Goal: Task Accomplishment & Management: Manage account settings

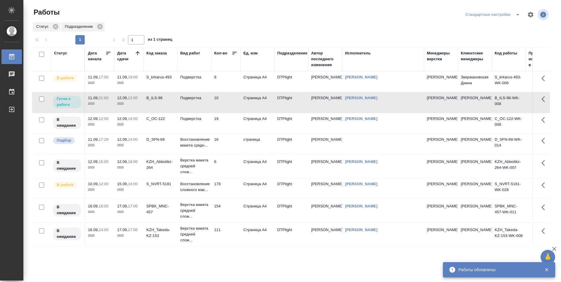
click at [165, 150] on td "D_SFN-68" at bounding box center [161, 144] width 34 height 20
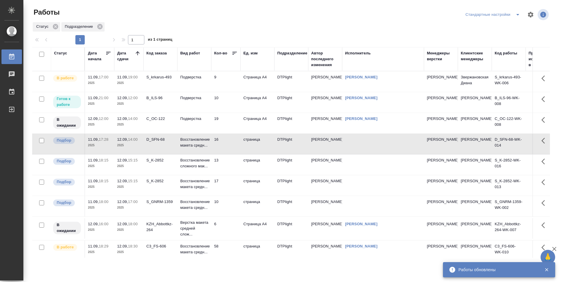
click at [227, 102] on td "10" at bounding box center [225, 102] width 29 height 20
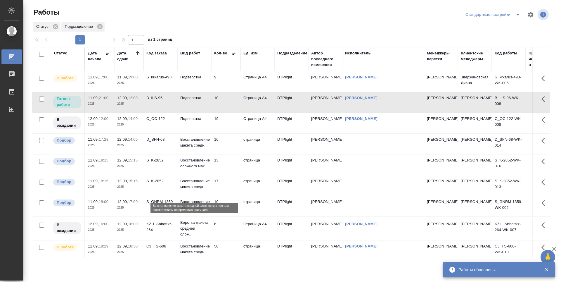
click at [204, 190] on p "Восстановление макета средн..." at bounding box center [194, 184] width 28 height 12
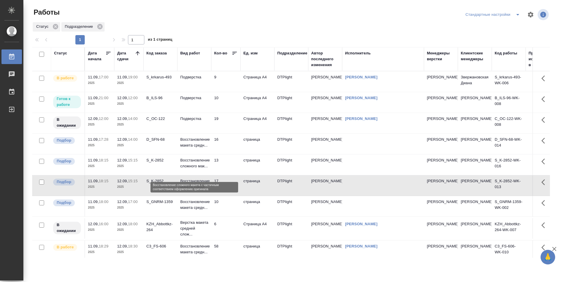
click at [202, 169] on p "Восстановление сложного мак..." at bounding box center [194, 163] width 28 height 12
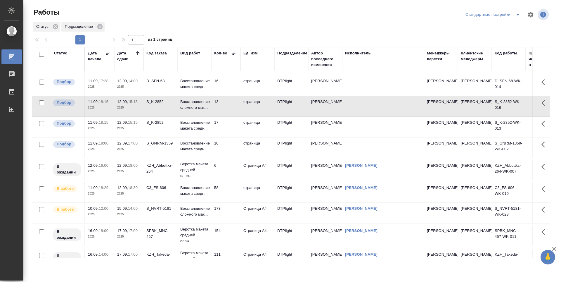
scroll to position [85, 0]
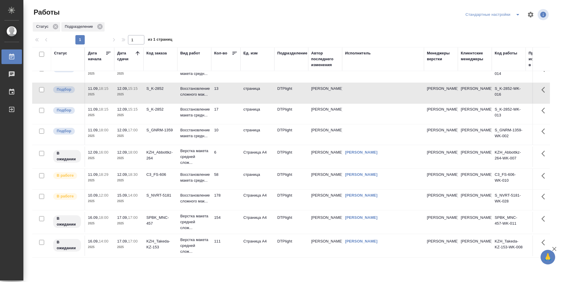
click at [230, 177] on td "58" at bounding box center [225, 179] width 29 height 20
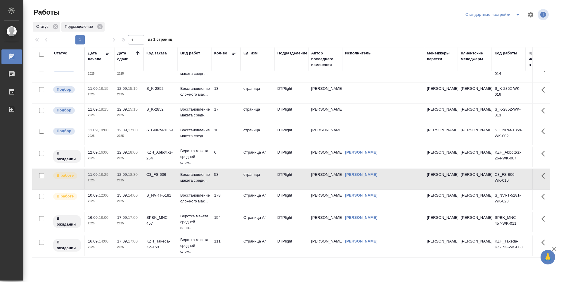
click at [229, 153] on td "6" at bounding box center [225, 157] width 29 height 20
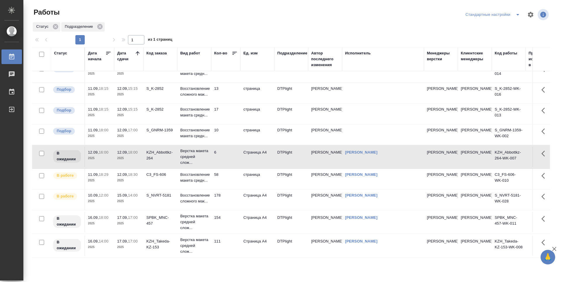
click at [230, 176] on td "58" at bounding box center [225, 179] width 29 height 20
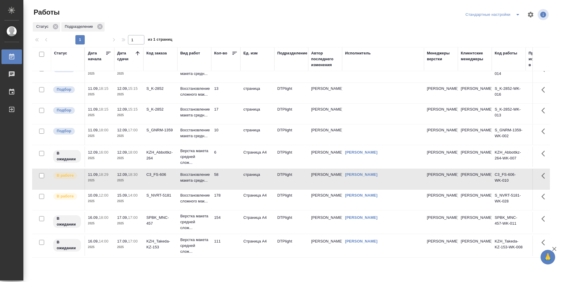
click at [229, 192] on td "178" at bounding box center [225, 200] width 29 height 20
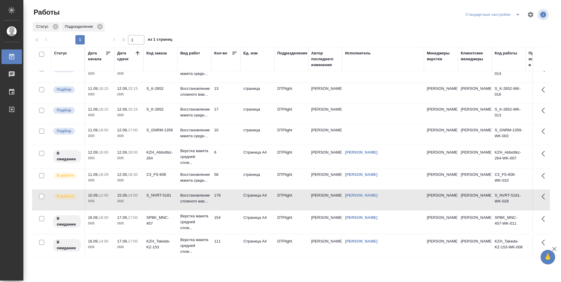
scroll to position [0, 0]
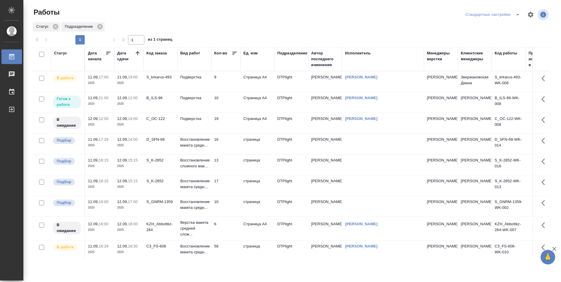
click at [225, 152] on td "16" at bounding box center [225, 144] width 29 height 20
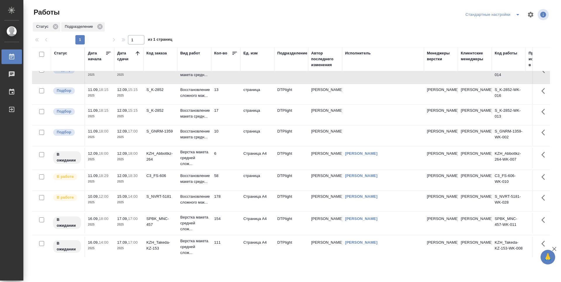
scroll to position [85, 0]
click at [228, 132] on td "10" at bounding box center [225, 134] width 29 height 20
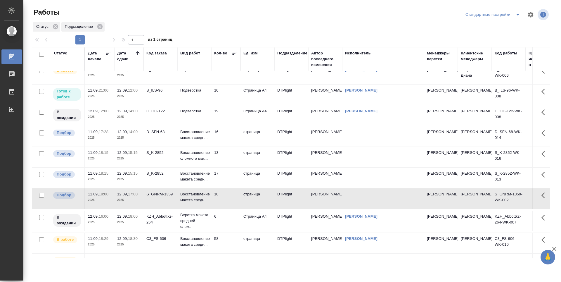
scroll to position [0, 0]
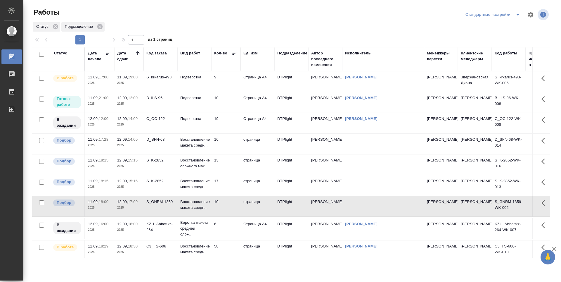
click at [139, 52] on icon at bounding box center [138, 53] width 6 height 6
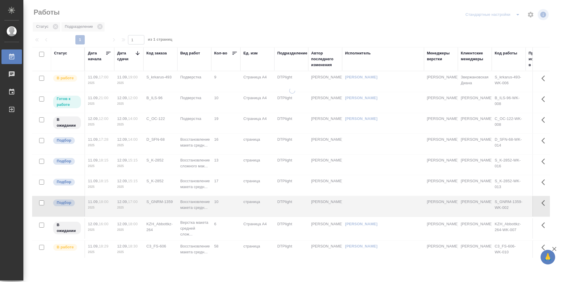
click at [139, 52] on icon at bounding box center [138, 53] width 6 height 6
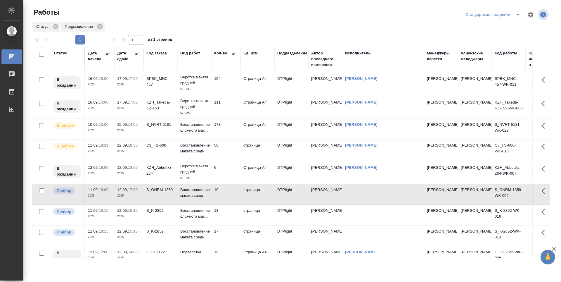
click at [139, 52] on icon at bounding box center [138, 53] width 4 height 3
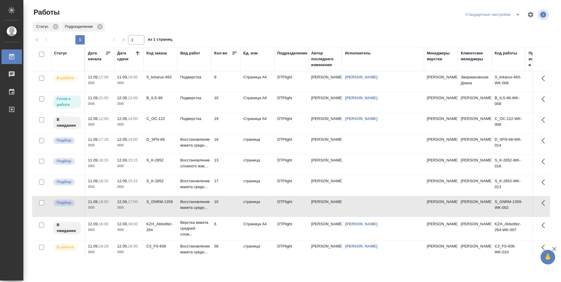
click at [226, 147] on td "16" at bounding box center [225, 144] width 29 height 20
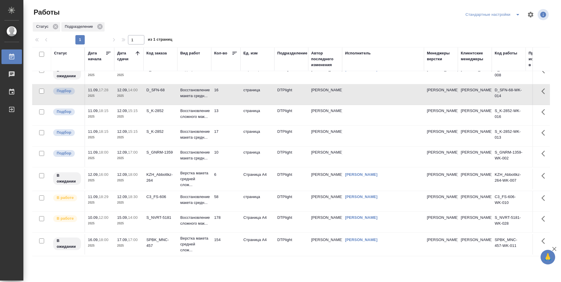
scroll to position [58, 0]
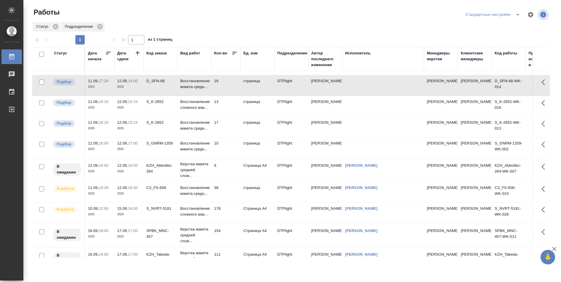
click at [227, 155] on td "10" at bounding box center [225, 147] width 29 height 20
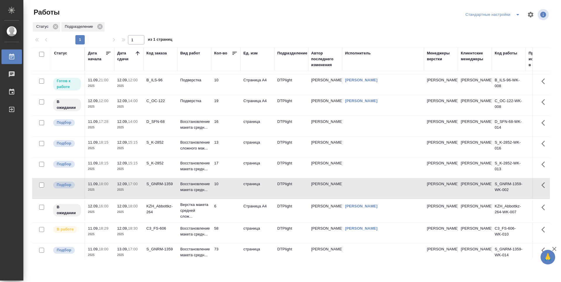
scroll to position [0, 0]
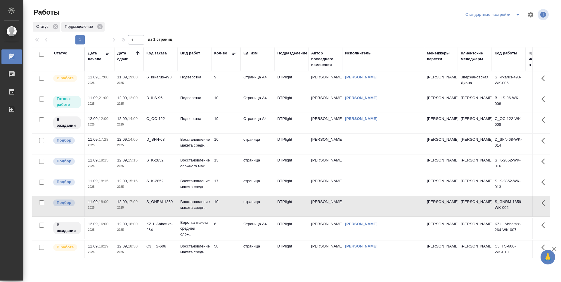
click at [164, 184] on div "S_K-2852" at bounding box center [161, 181] width 28 height 6
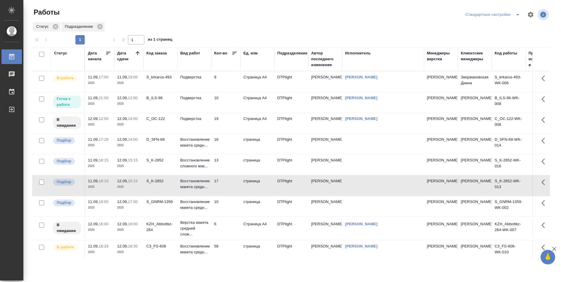
click at [163, 174] on td "S_K-2852" at bounding box center [161, 164] width 34 height 20
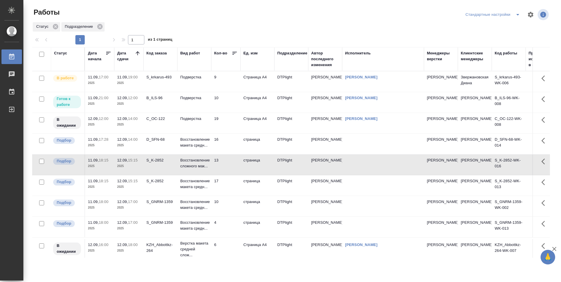
click at [229, 101] on td "10" at bounding box center [225, 102] width 29 height 20
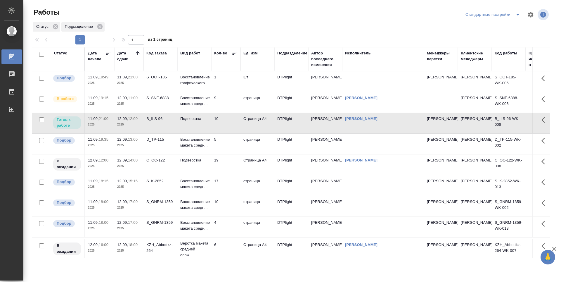
click at [134, 83] on p "2025" at bounding box center [128, 83] width 23 height 6
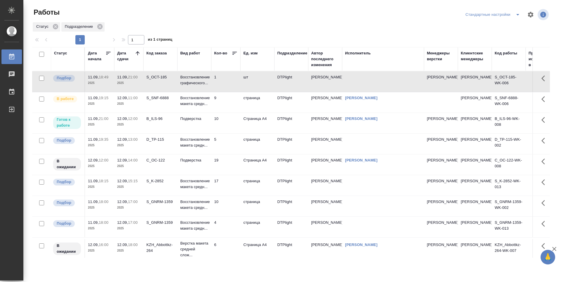
click at [226, 82] on td "1" at bounding box center [225, 81] width 29 height 20
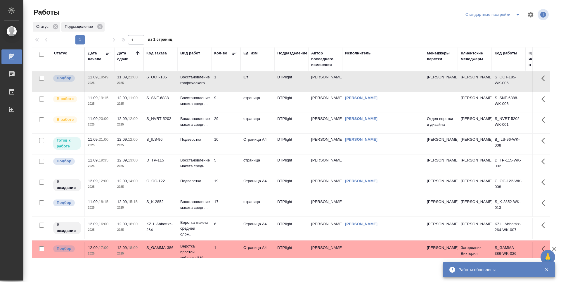
click at [233, 142] on td "10" at bounding box center [225, 144] width 29 height 20
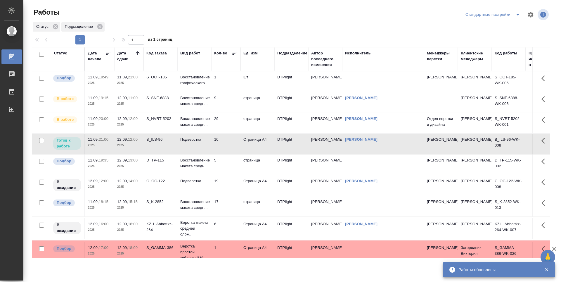
click at [231, 94] on td "9" at bounding box center [225, 102] width 29 height 20
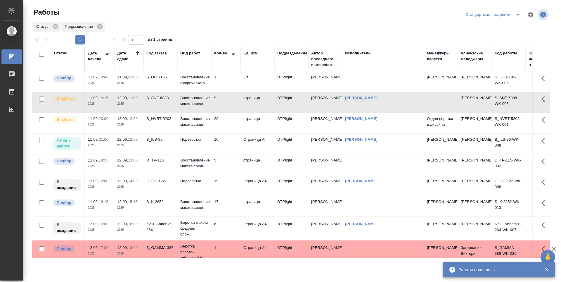
click at [232, 118] on td "29" at bounding box center [225, 123] width 29 height 20
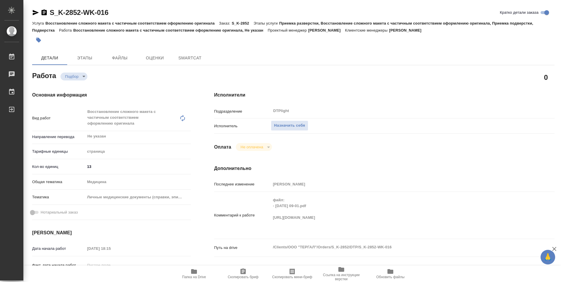
type textarea "x"
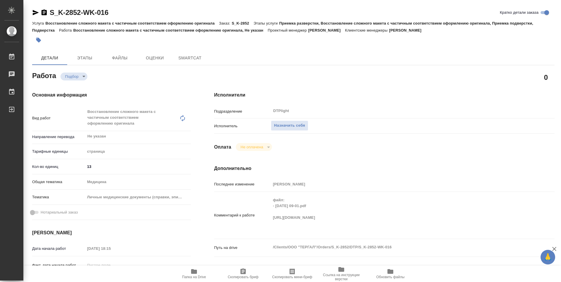
type textarea "x"
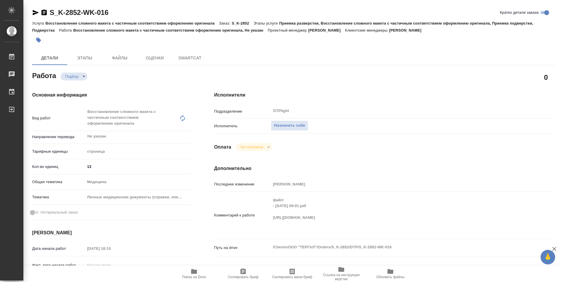
type textarea "x"
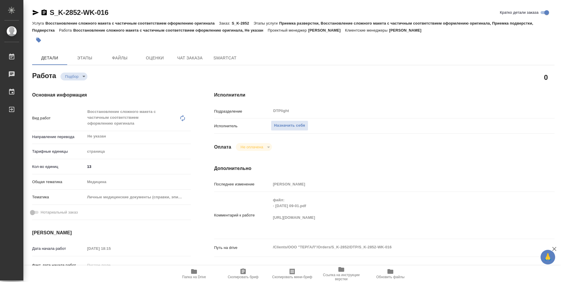
type textarea "x"
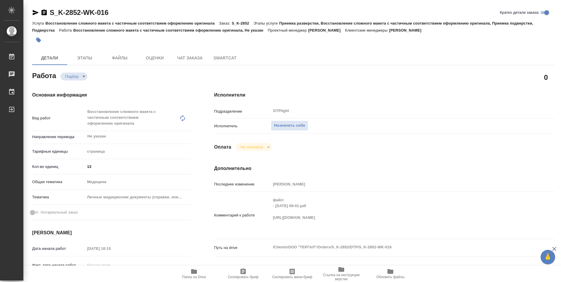
click at [199, 272] on span "Папка на Drive" at bounding box center [194, 273] width 42 height 11
type textarea "x"
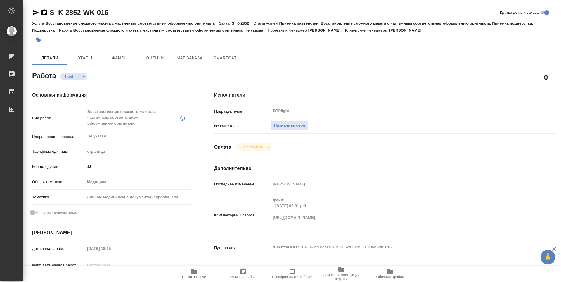
type textarea "x"
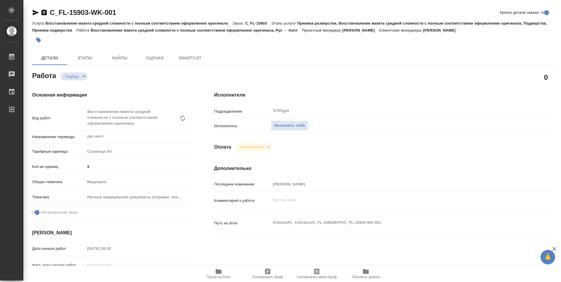
type textarea "x"
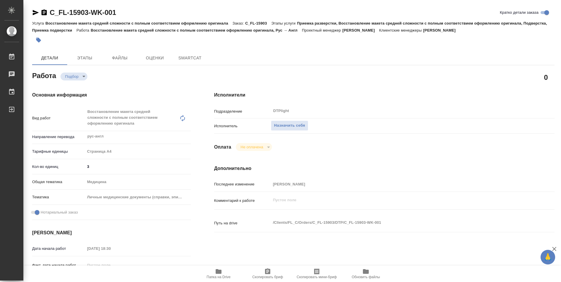
type textarea "x"
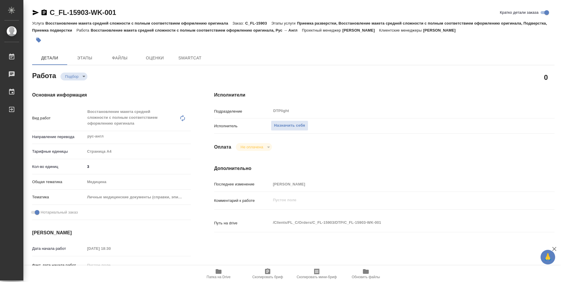
type textarea "x"
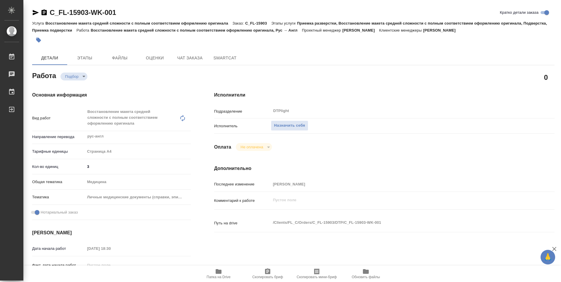
click at [217, 277] on span "Папка на Drive" at bounding box center [219, 277] width 24 height 4
type textarea "x"
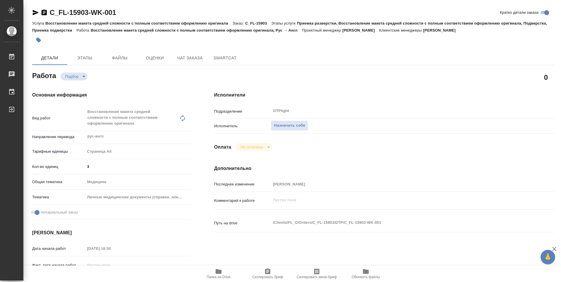
type textarea "x"
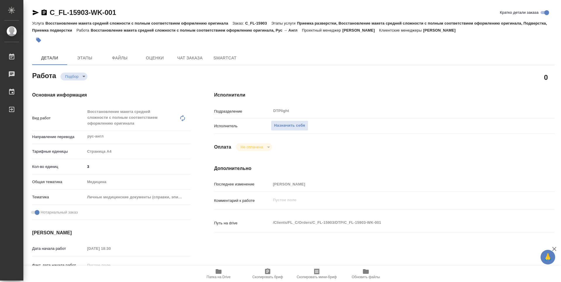
type textarea "x"
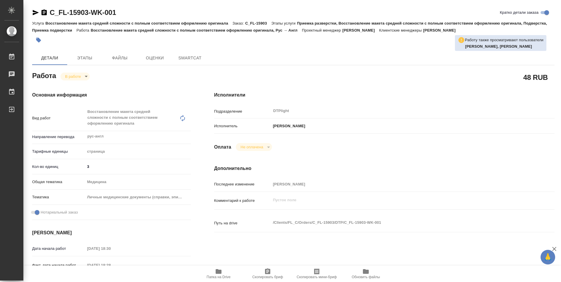
type textarea "x"
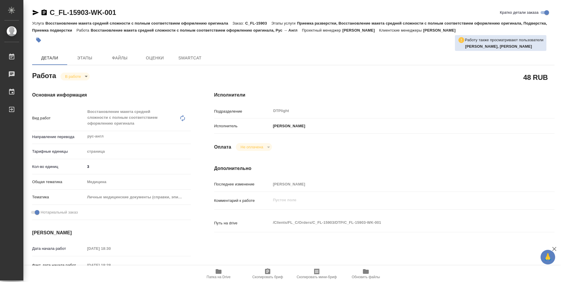
type textarea "x"
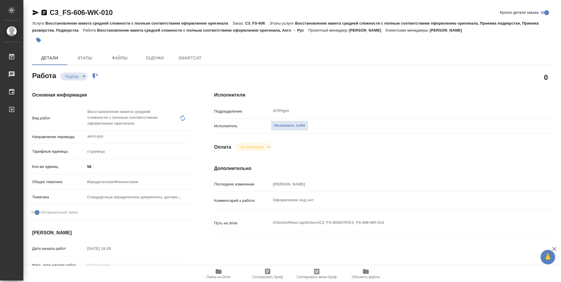
type textarea "x"
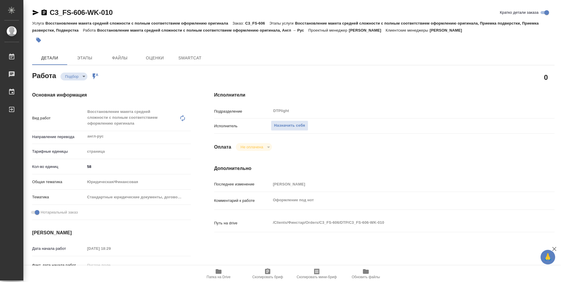
type textarea "x"
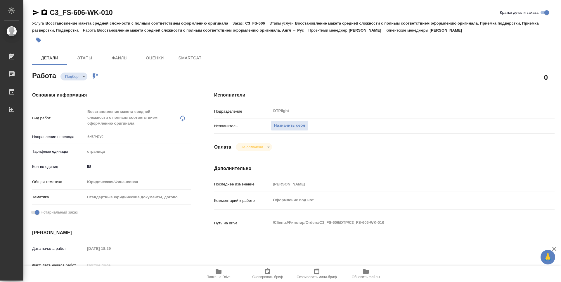
type textarea "x"
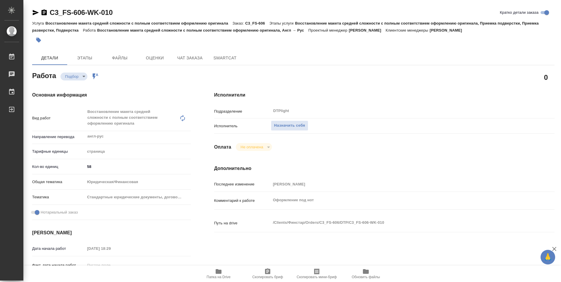
click at [214, 279] on span "Папка на Drive" at bounding box center [219, 277] width 24 height 4
type textarea "x"
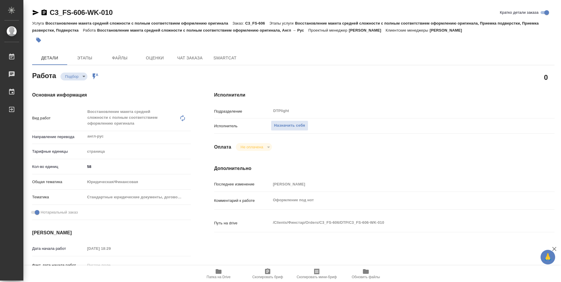
type textarea "x"
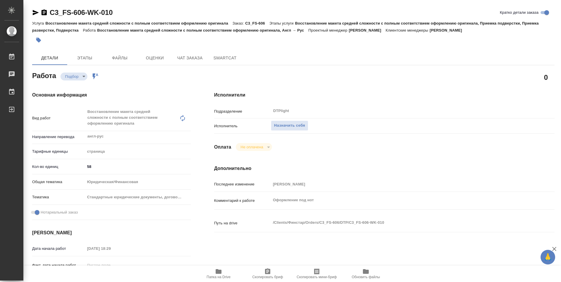
type textarea "x"
click at [292, 128] on span "Назначить себя" at bounding box center [289, 125] width 31 height 7
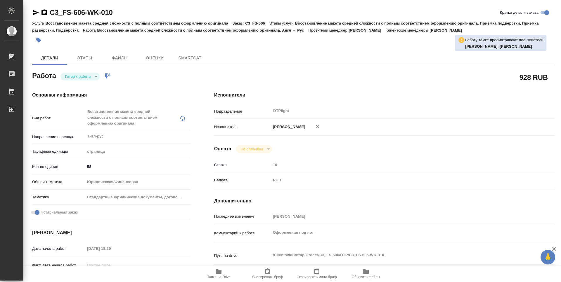
type textarea "x"
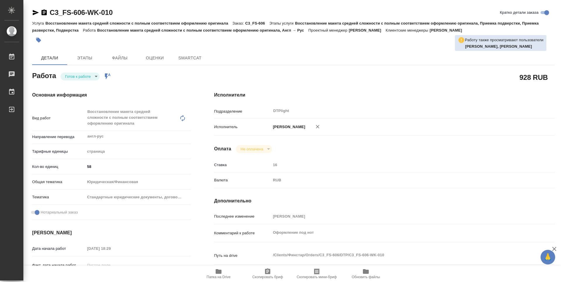
type textarea "x"
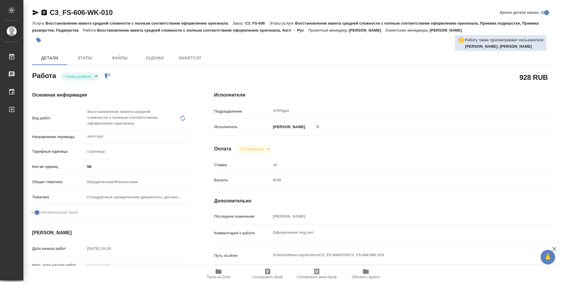
type textarea "x"
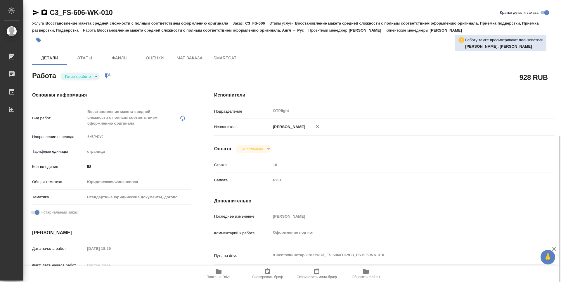
scroll to position [117, 0]
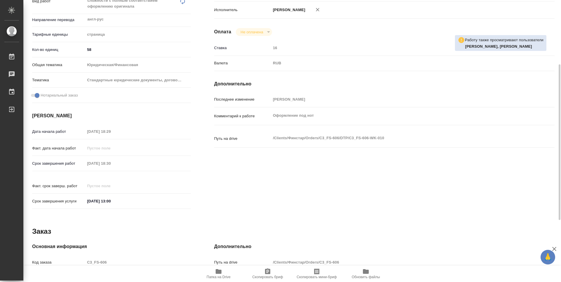
type textarea "x"
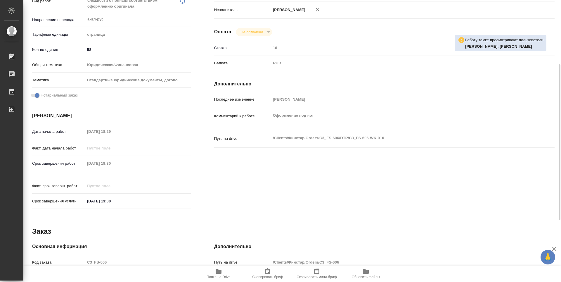
type textarea "x"
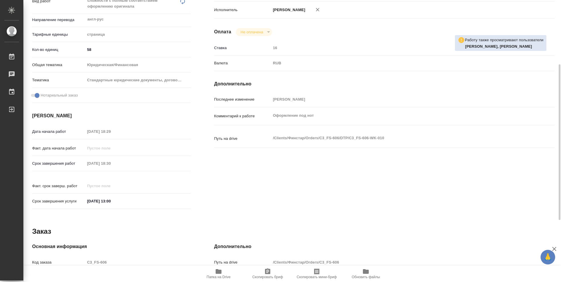
scroll to position [0, 0]
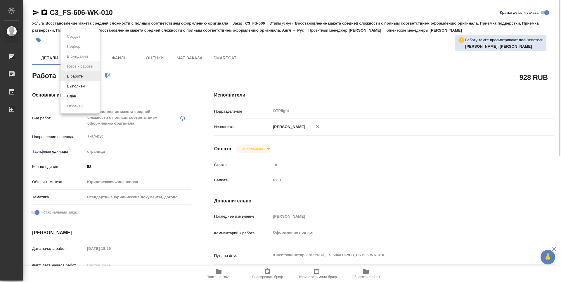
click at [93, 76] on body "🙏 .cls-1 fill:#fff; AWATERA Guselnikov Roman Работы 0 Чаты График Выйти C3_FS-6…" at bounding box center [280, 141] width 561 height 282
click at [78, 78] on button "В работе" at bounding box center [74, 76] width 19 height 6
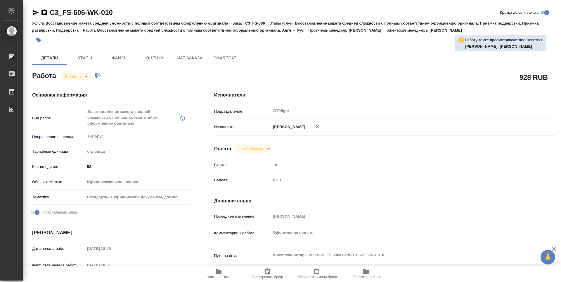
type textarea "x"
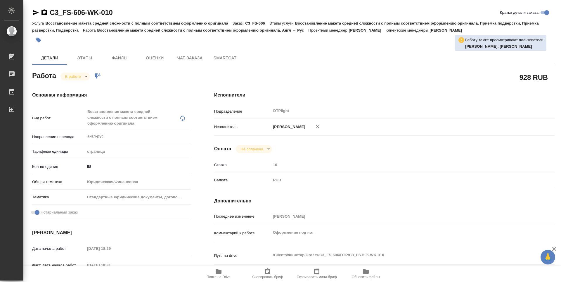
type textarea "x"
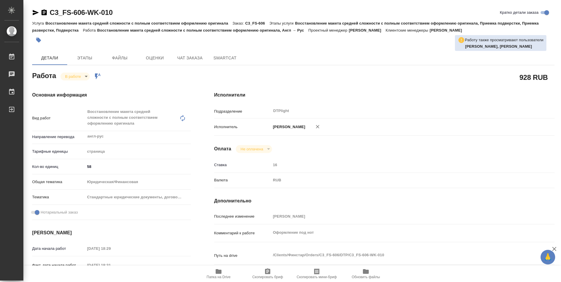
type textarea "x"
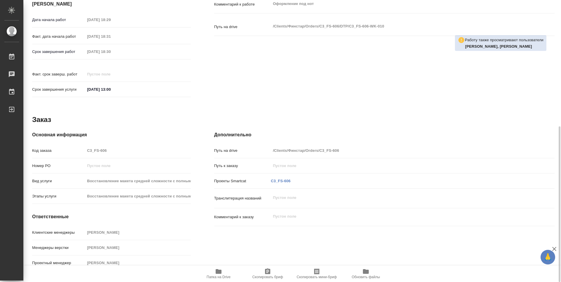
type textarea "x"
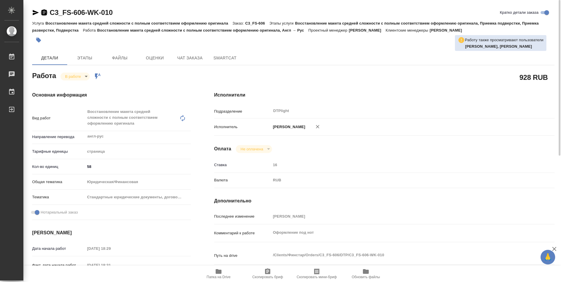
click at [44, 13] on icon "button" at bounding box center [44, 12] width 7 height 7
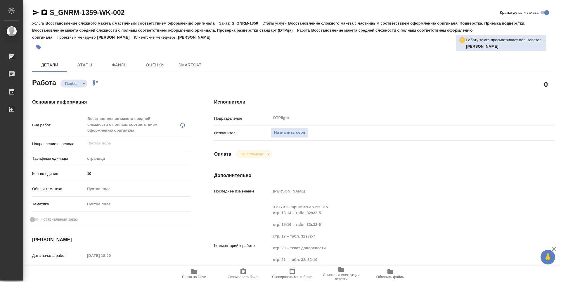
type textarea "x"
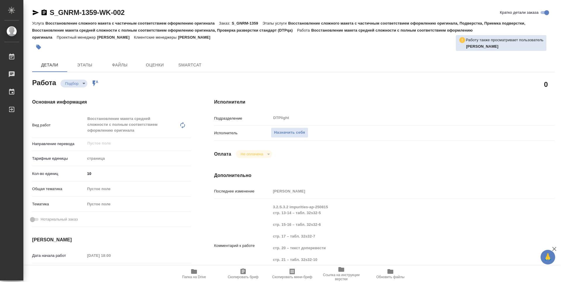
type textarea "x"
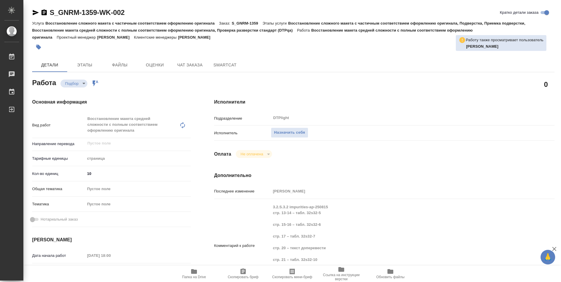
type textarea "x"
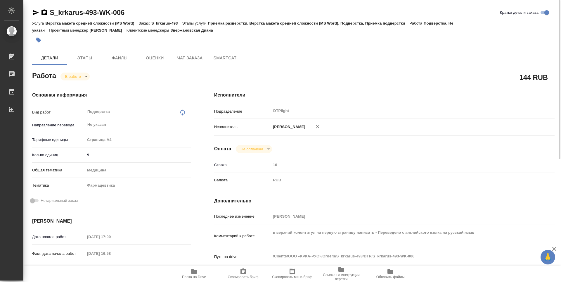
click at [195, 272] on icon "button" at bounding box center [194, 271] width 6 height 5
click at [87, 77] on body "🙏 .cls-1 fill:#fff; AWATERA Guselnikov Roman Работы 0 Чаты График Выйти S_krkar…" at bounding box center [280, 141] width 561 height 282
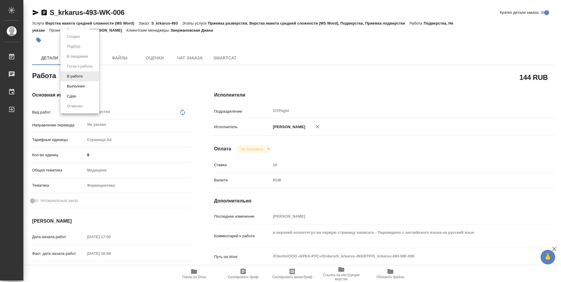
click at [78, 85] on button "Выполнен" at bounding box center [75, 86] width 21 height 6
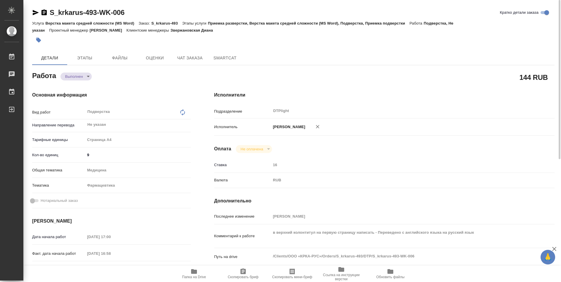
type textarea "x"
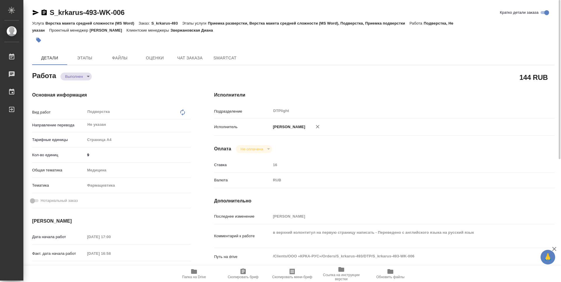
type textarea "x"
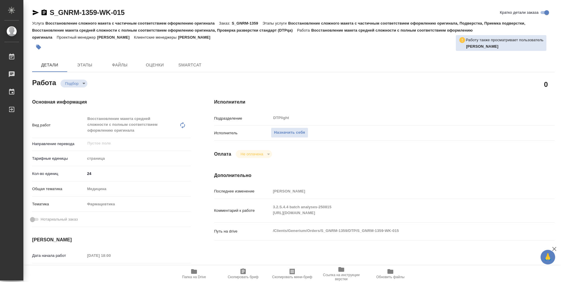
type textarea "x"
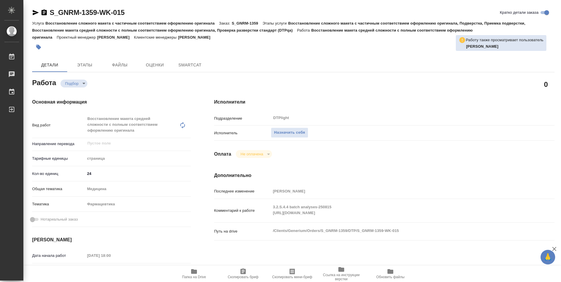
type textarea "x"
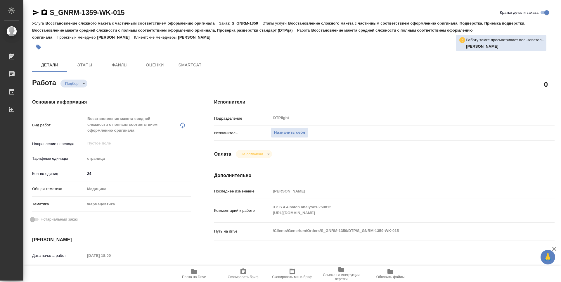
type textarea "x"
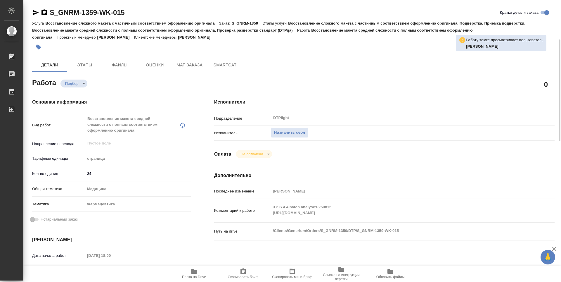
scroll to position [58, 0]
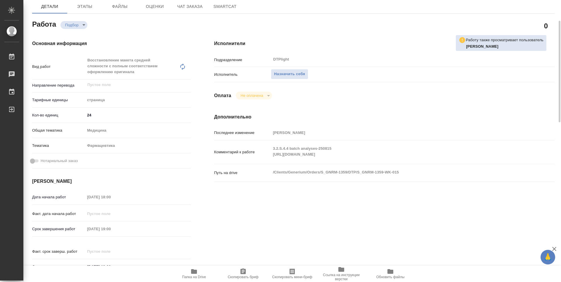
type textarea "x"
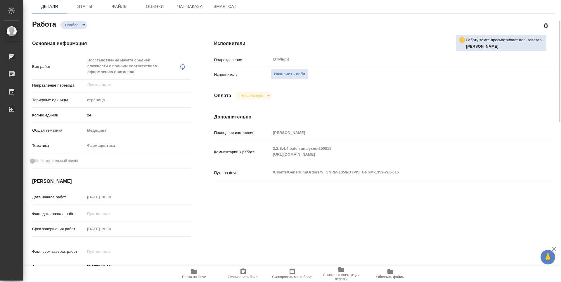
click at [197, 273] on icon "button" at bounding box center [194, 271] width 7 height 7
type textarea "x"
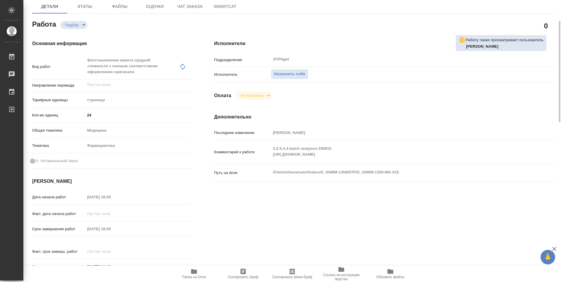
type textarea "x"
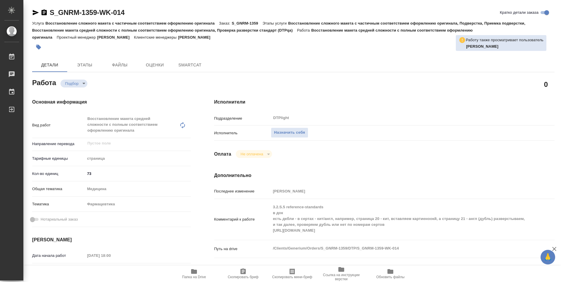
type textarea "x"
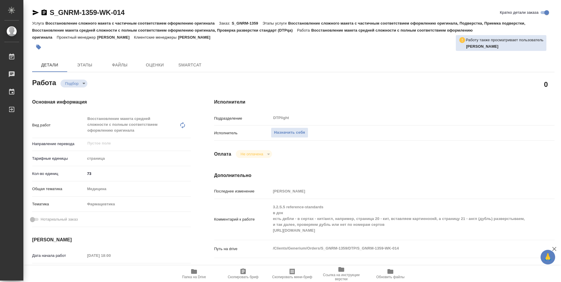
type textarea "x"
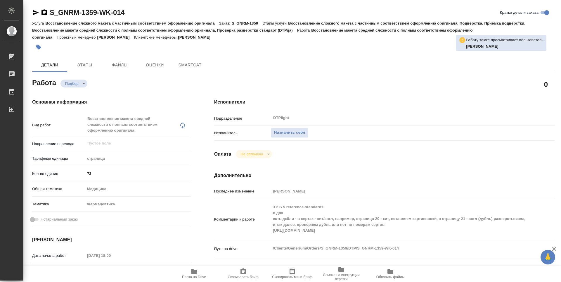
scroll to position [58, 0]
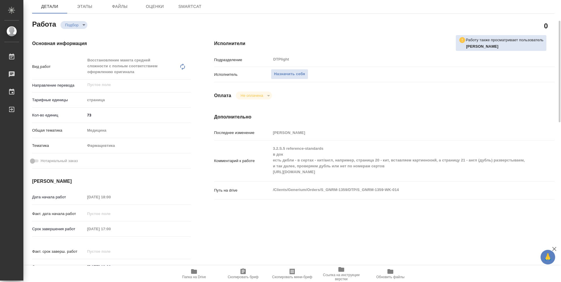
type textarea "x"
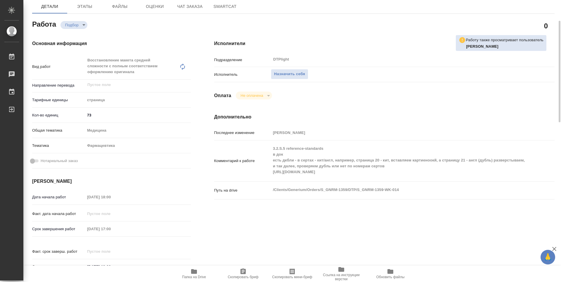
click at [188, 273] on span "Папка на Drive" at bounding box center [194, 273] width 42 height 11
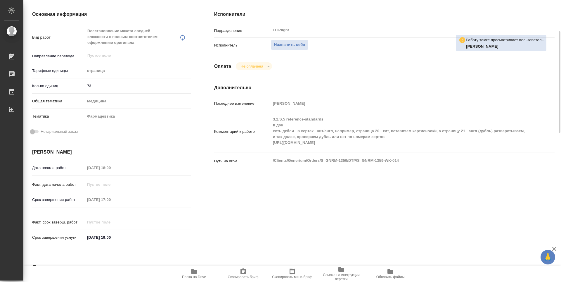
type textarea "x"
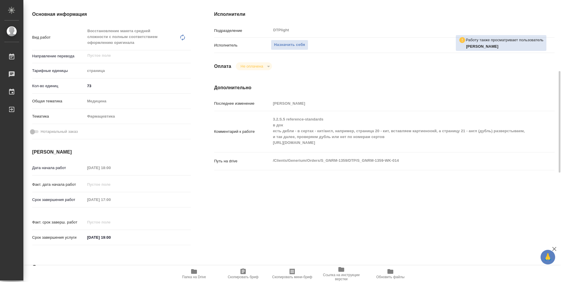
scroll to position [146, 0]
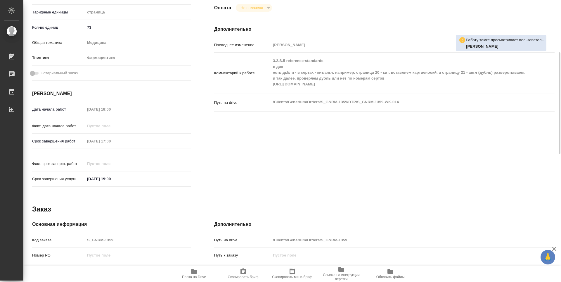
type textarea "x"
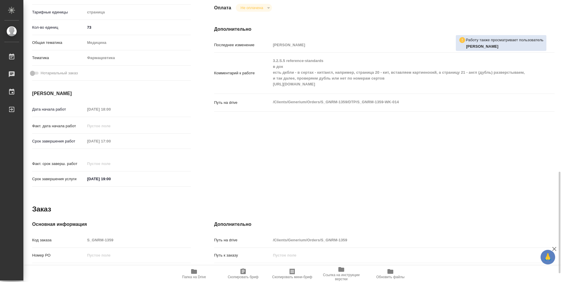
scroll to position [234, 0]
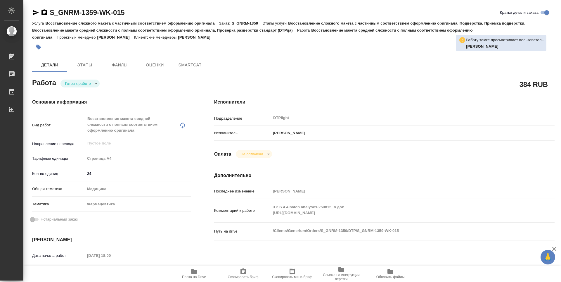
type textarea "x"
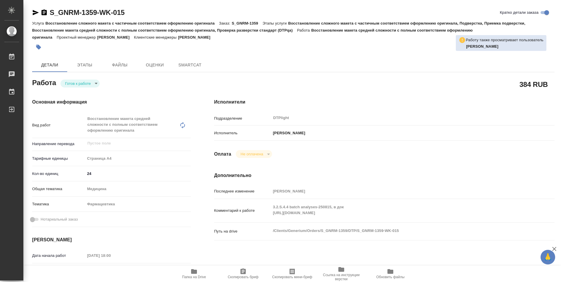
type textarea "x"
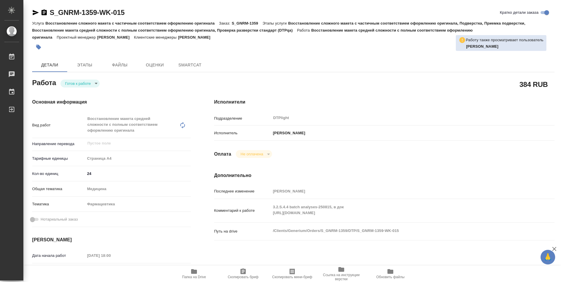
type textarea "x"
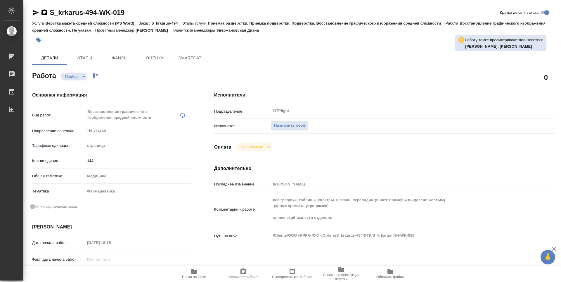
type textarea "x"
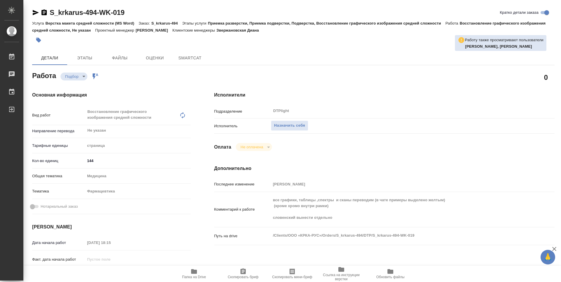
type textarea "x"
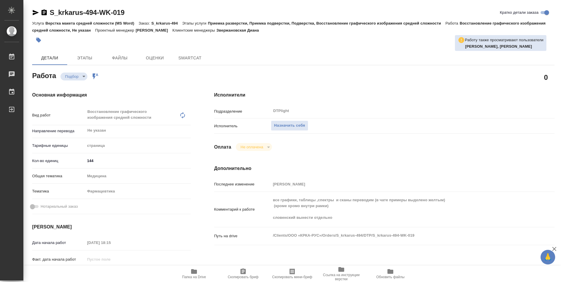
type textarea "x"
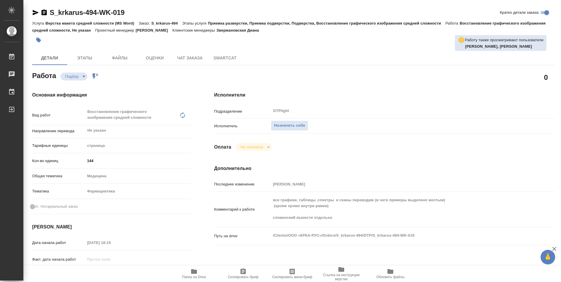
type textarea "x"
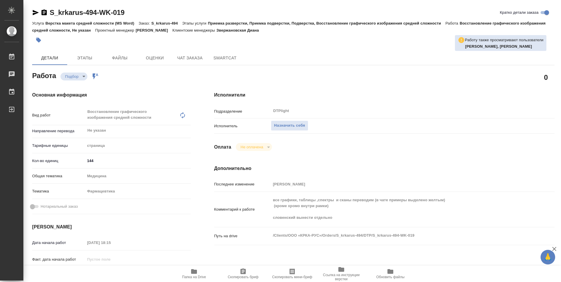
type textarea "x"
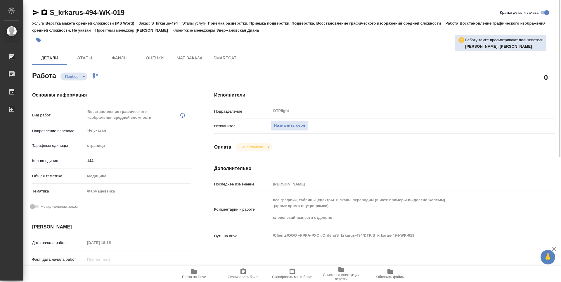
click at [189, 270] on span "Папка на Drive" at bounding box center [194, 273] width 42 height 11
click at [195, 57] on span "Чат заказа" at bounding box center [190, 57] width 28 height 7
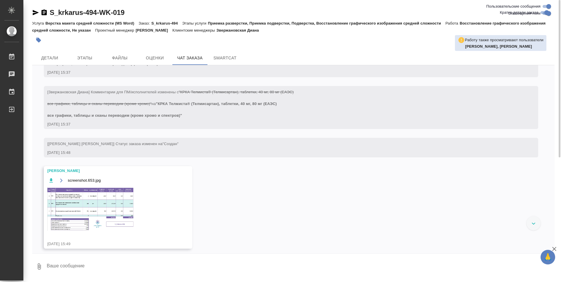
scroll to position [444, 0]
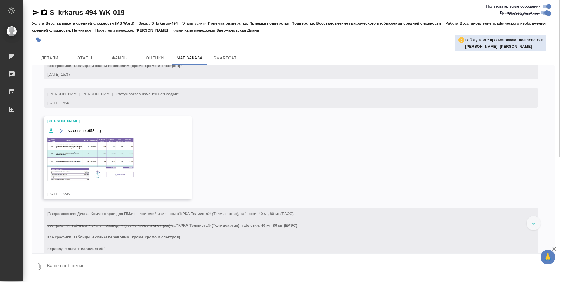
click at [101, 164] on img at bounding box center [91, 159] width 88 height 44
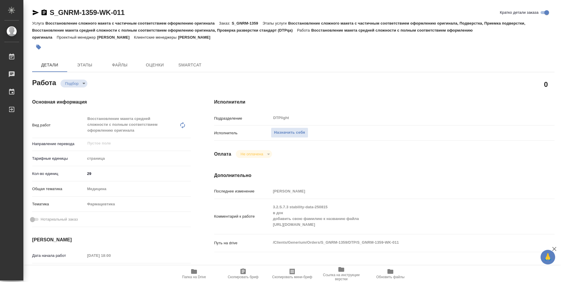
type textarea "x"
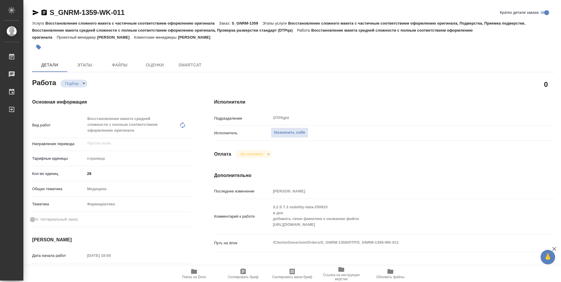
type textarea "x"
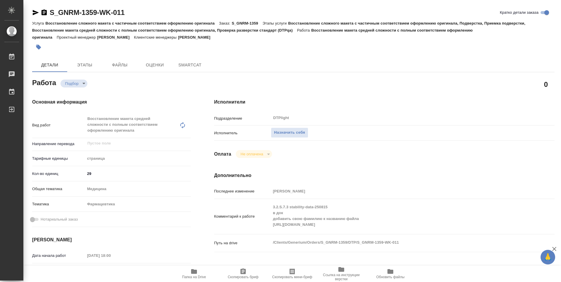
type textarea "x"
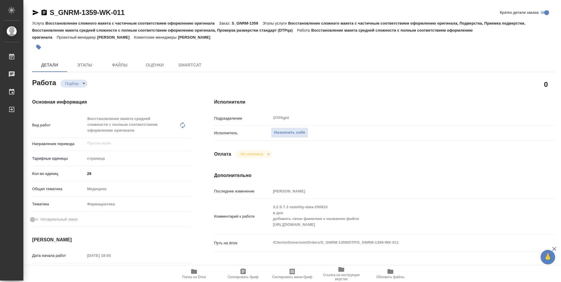
type textarea "x"
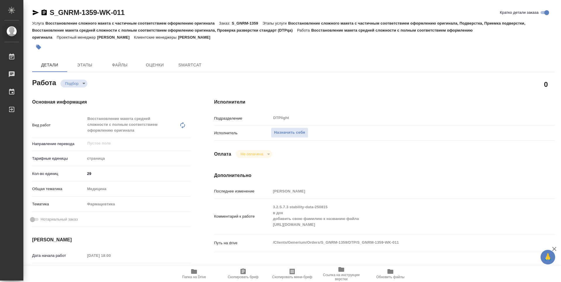
type textarea "x"
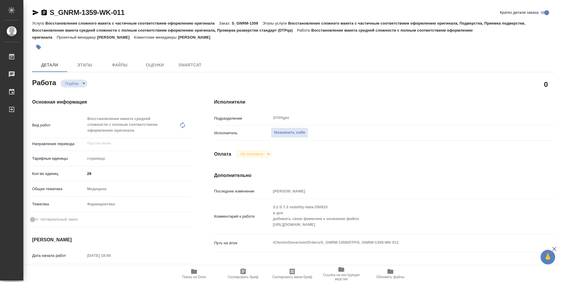
type textarea "x"
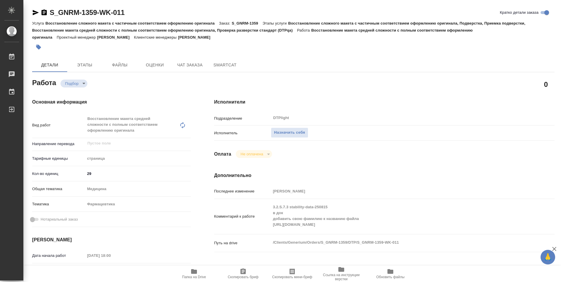
click at [197, 276] on span "Папка на Drive" at bounding box center [194, 277] width 24 height 4
type textarea "x"
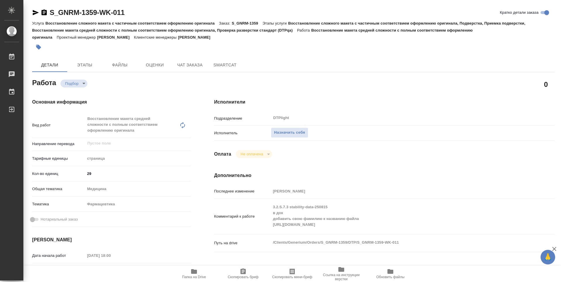
type textarea "x"
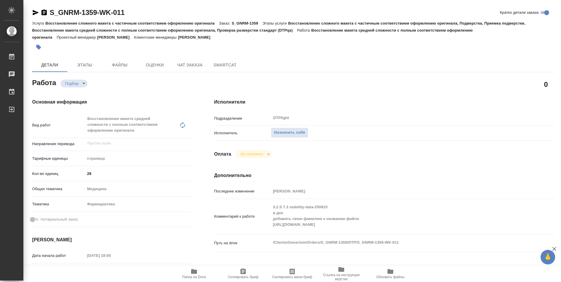
type textarea "x"
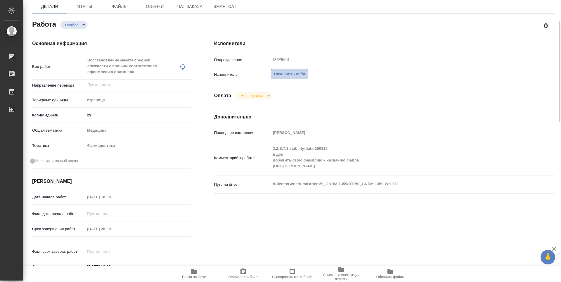
click at [304, 72] on span "Назначить себя" at bounding box center [289, 74] width 31 height 7
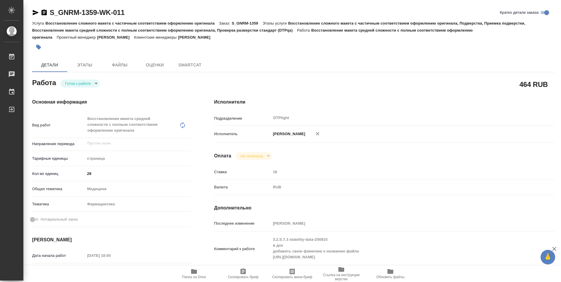
type textarea "x"
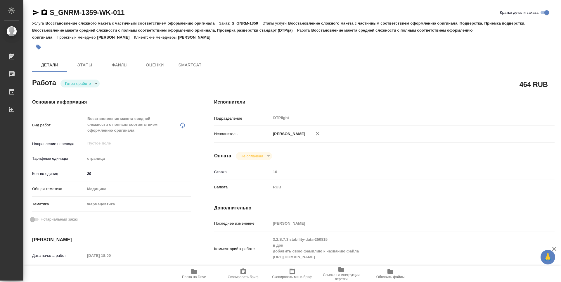
type textarea "x"
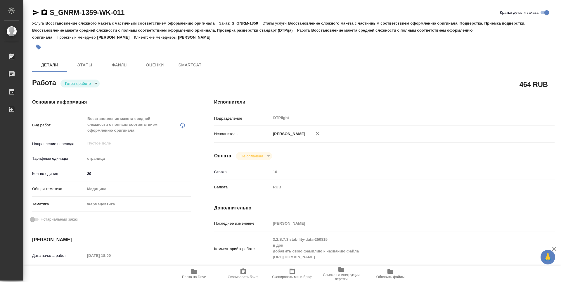
type textarea "x"
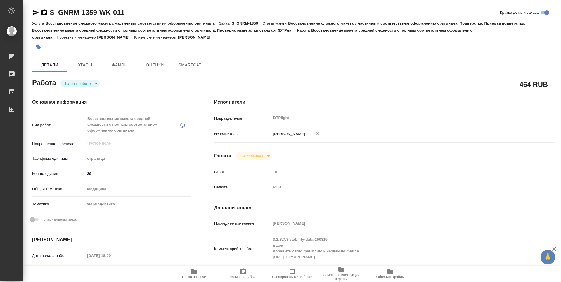
type textarea "x"
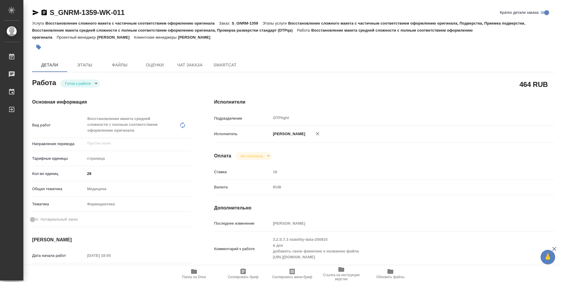
click at [97, 85] on body "🙏 .cls-1 fill:#fff; AWATERA Guselnikov Roman Работы Чаты График Выйти S_GNRM-13…" at bounding box center [280, 141] width 561 height 282
type textarea "x"
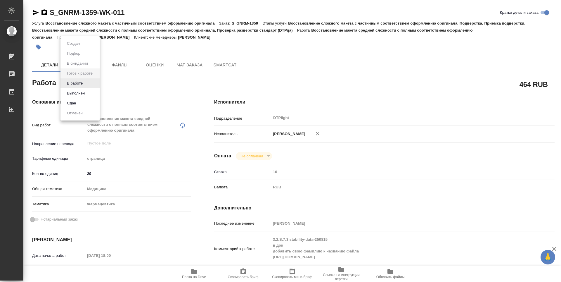
type textarea "x"
click at [78, 86] on button "В работе" at bounding box center [74, 83] width 19 height 6
type textarea "x"
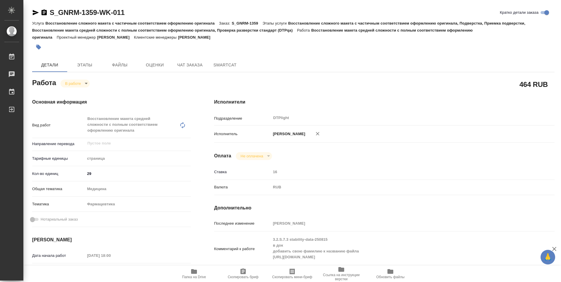
type textarea "x"
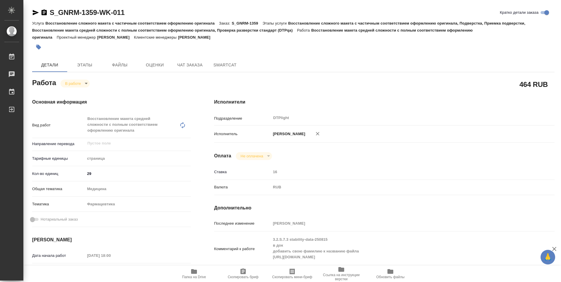
type textarea "x"
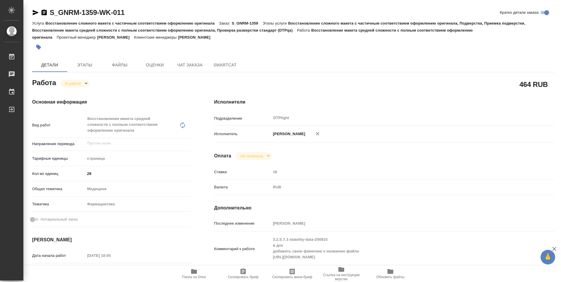
type textarea "x"
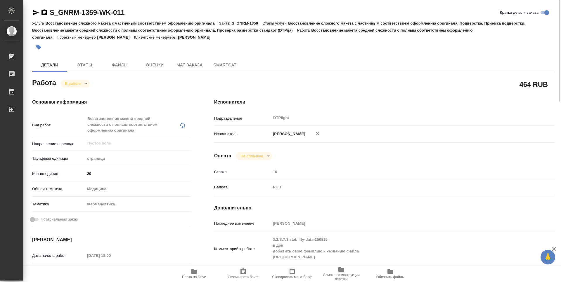
type textarea "x"
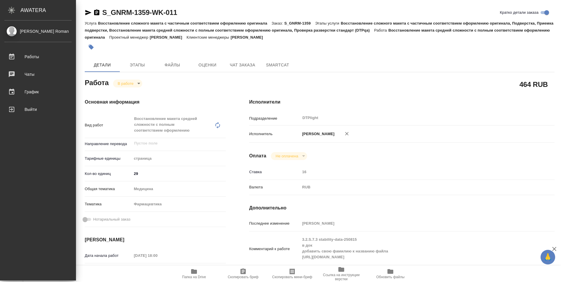
type textarea "x"
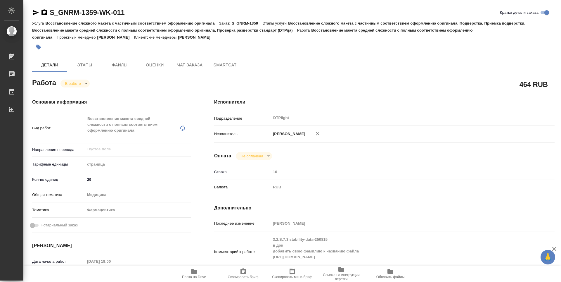
click at [44, 13] on icon "button" at bounding box center [44, 12] width 5 height 6
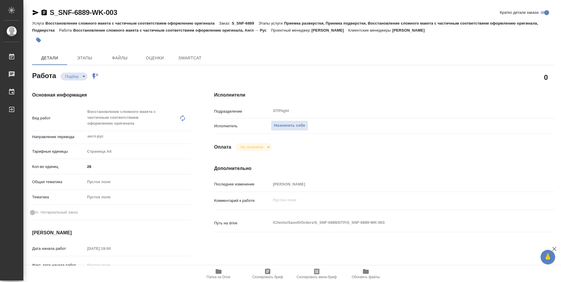
type textarea "x"
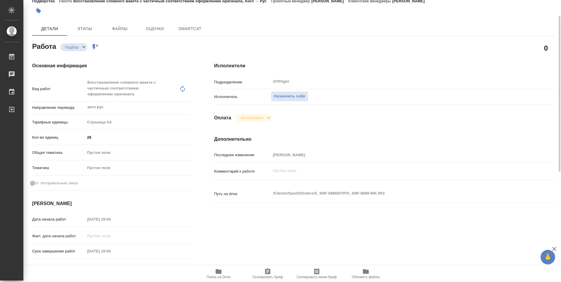
type textarea "x"
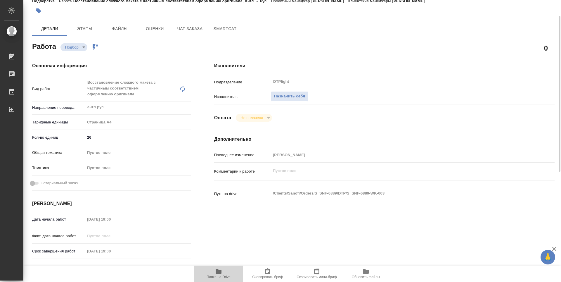
click at [221, 272] on icon "button" at bounding box center [219, 271] width 6 height 5
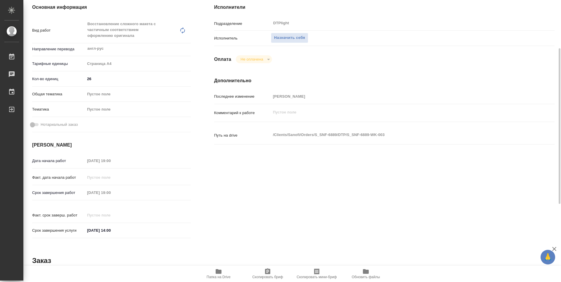
type textarea "x"
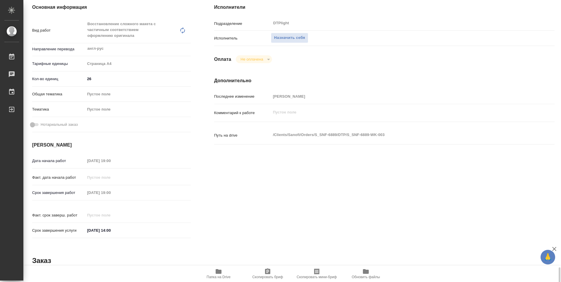
type textarea "x"
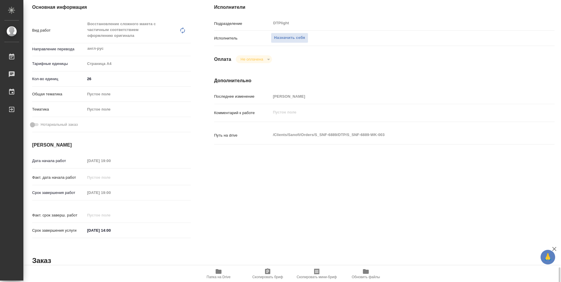
scroll to position [229, 0]
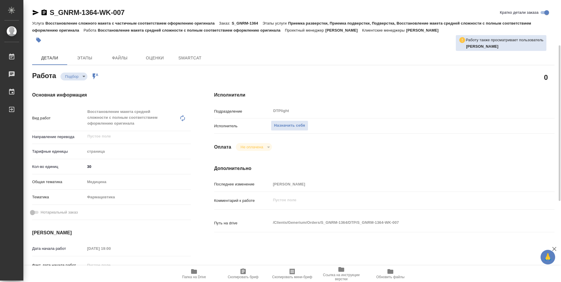
type textarea "x"
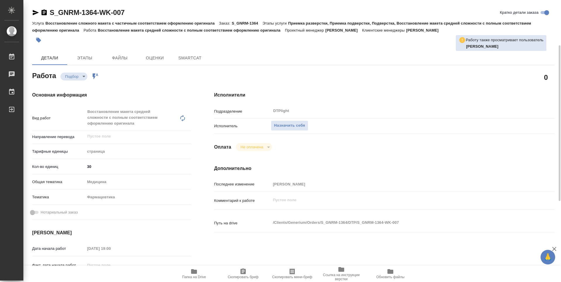
type textarea "x"
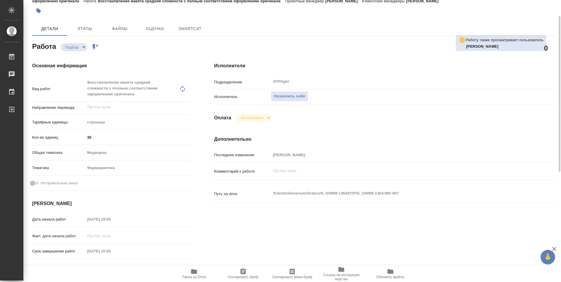
scroll to position [88, 0]
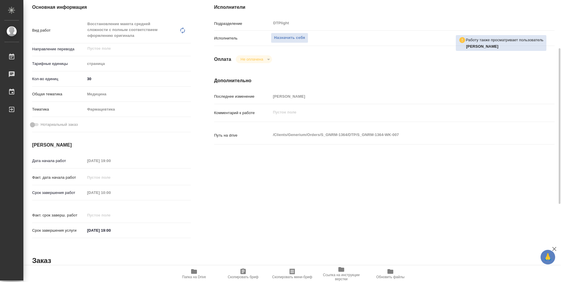
type textarea "x"
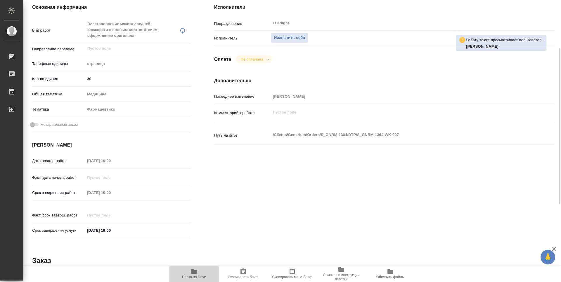
click at [200, 273] on span "Папка на Drive" at bounding box center [194, 273] width 42 height 11
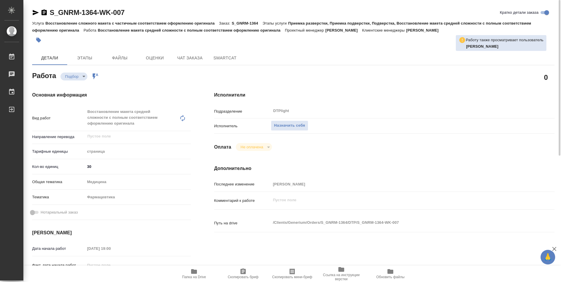
type textarea "x"
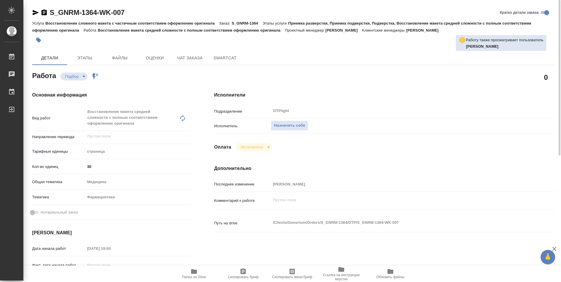
type textarea "x"
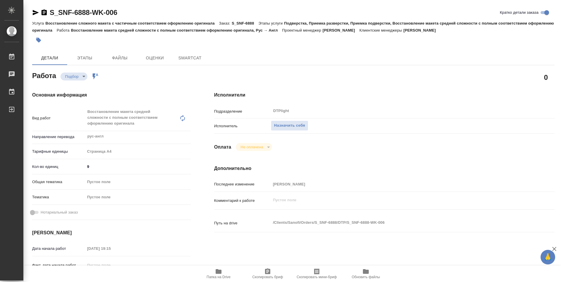
type textarea "x"
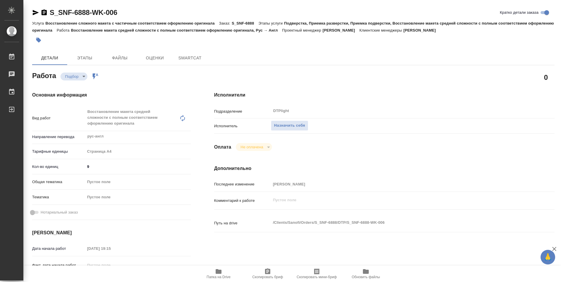
type textarea "x"
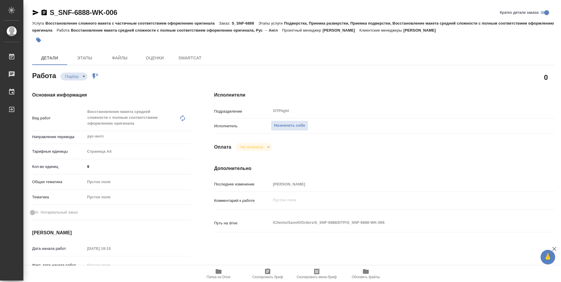
type textarea "x"
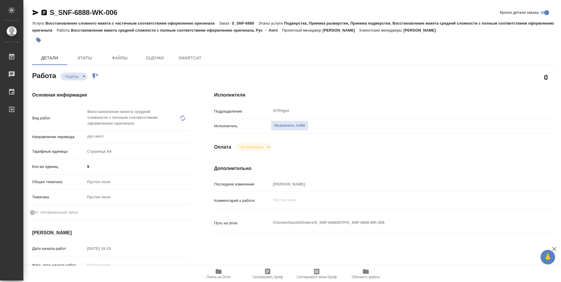
click at [218, 272] on icon "button" at bounding box center [219, 271] width 6 height 5
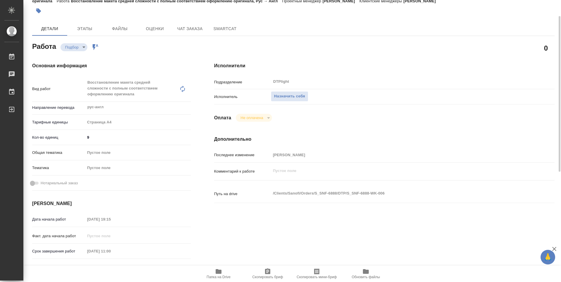
type textarea "x"
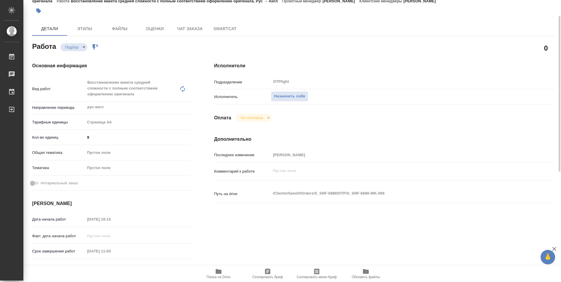
type textarea "x"
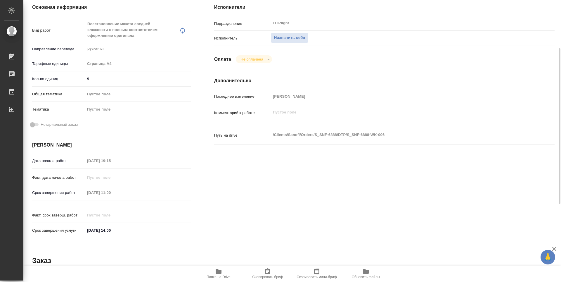
scroll to position [0, 0]
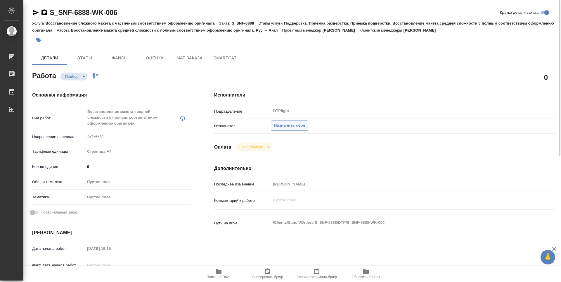
click at [282, 123] on span "Назначить себя" at bounding box center [289, 125] width 31 height 7
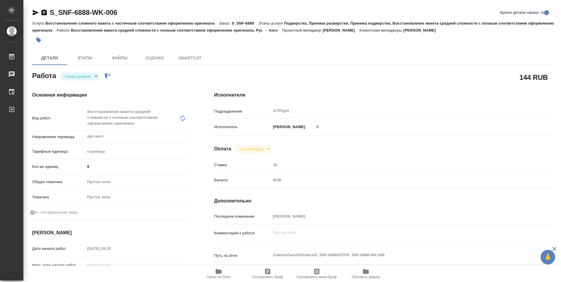
type textarea "x"
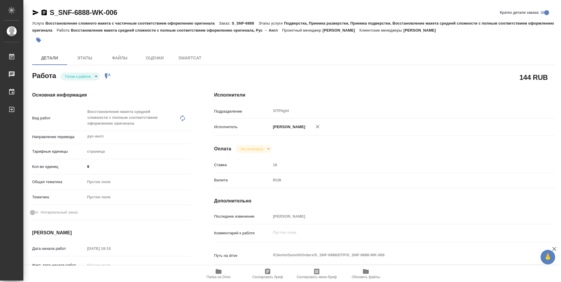
type textarea "x"
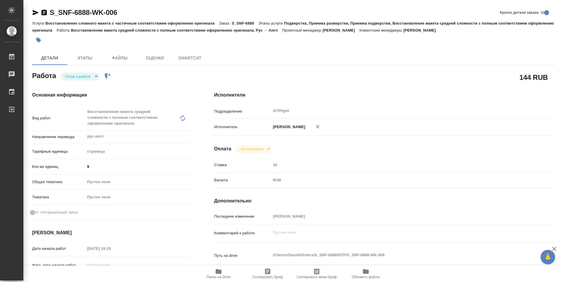
type textarea "x"
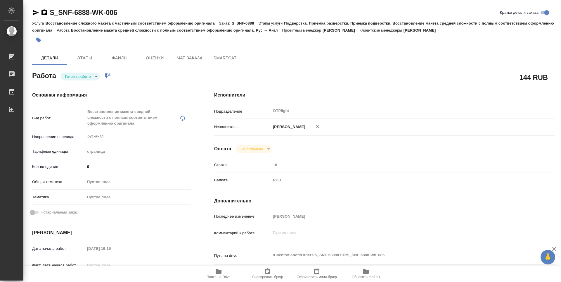
type textarea "x"
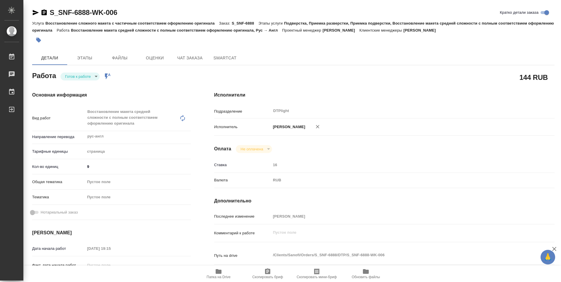
type textarea "x"
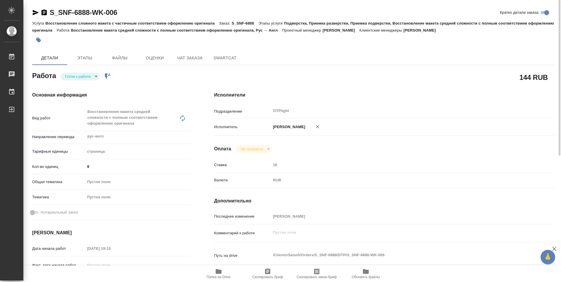
click at [92, 74] on body "🙏 .cls-1 fill:#fff; AWATERA Guselnikov Roman Работы 0 Чаты График Выйти S_SNF-6…" at bounding box center [280, 141] width 561 height 282
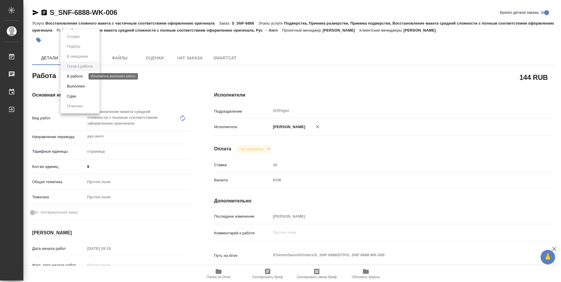
click at [74, 77] on button "В работе" at bounding box center [74, 76] width 19 height 6
type textarea "x"
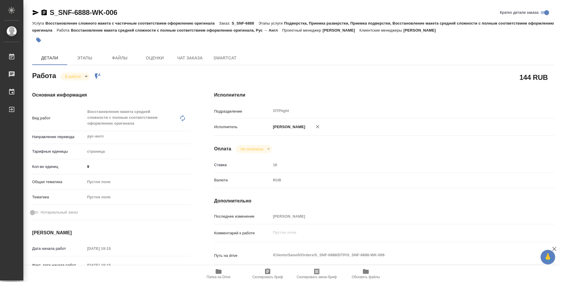
type textarea "x"
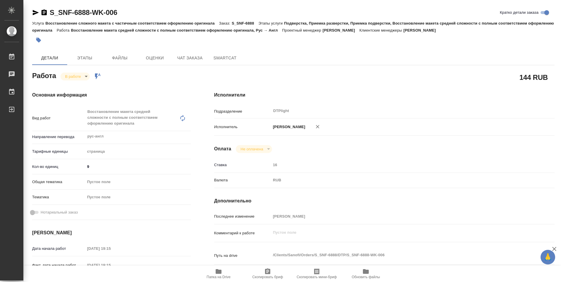
type textarea "x"
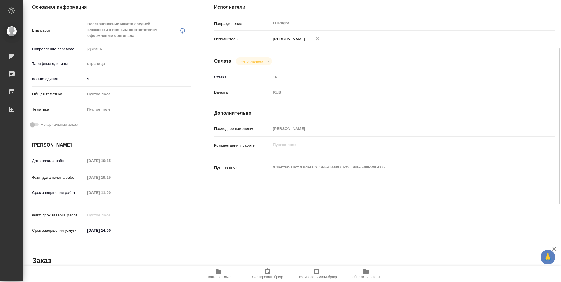
type textarea "x"
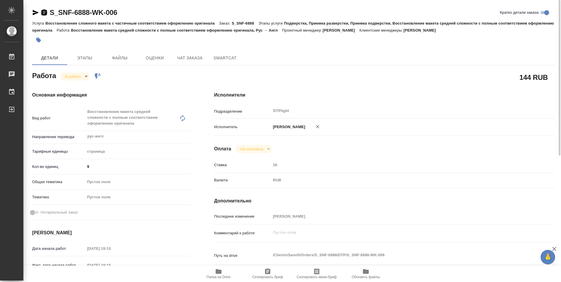
click at [44, 11] on icon "button" at bounding box center [44, 12] width 5 height 6
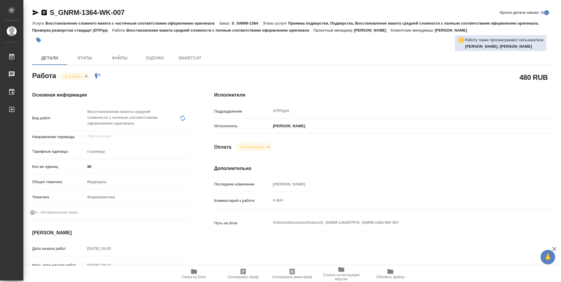
type textarea "x"
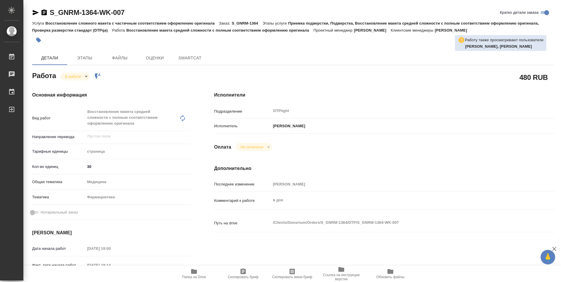
type textarea "x"
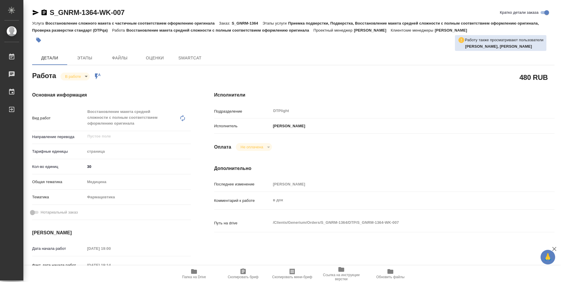
type textarea "x"
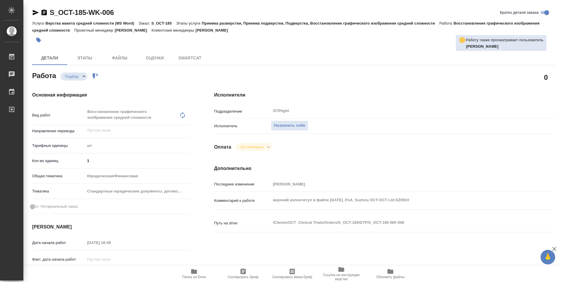
type textarea "x"
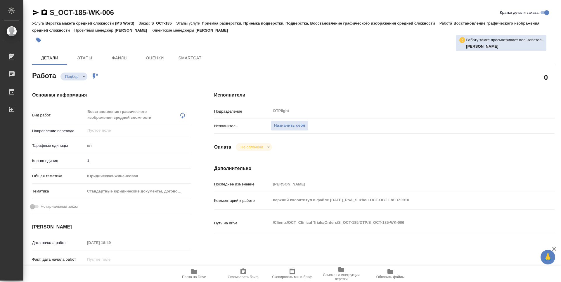
type textarea "x"
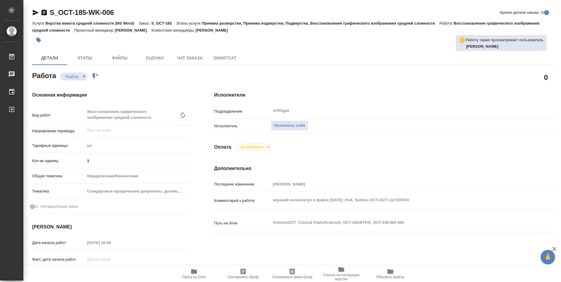
scroll to position [58, 0]
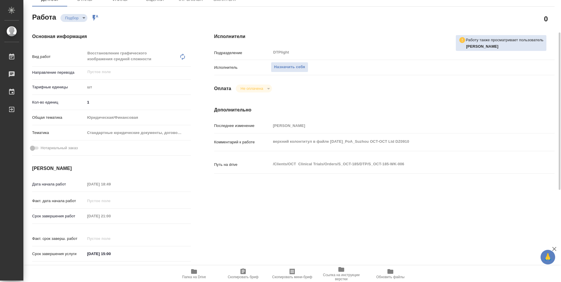
type textarea "x"
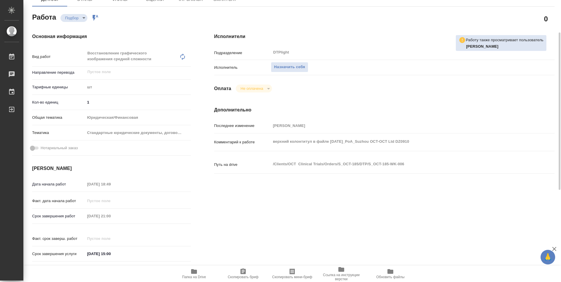
type textarea "x"
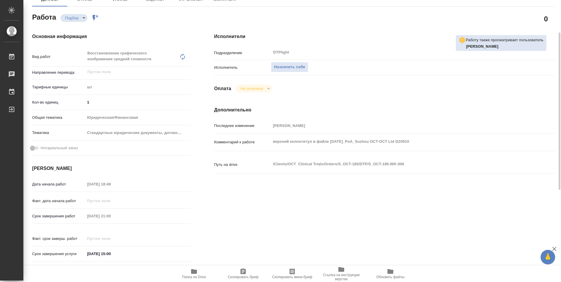
scroll to position [0, 0]
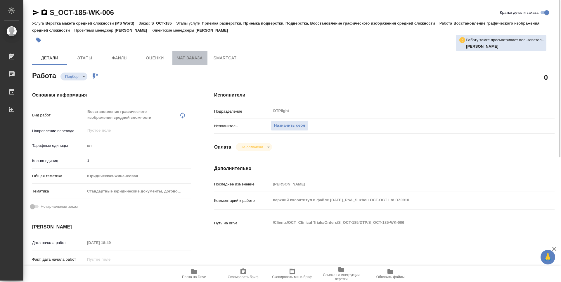
drag, startPoint x: 182, startPoint y: 62, endPoint x: 180, endPoint y: 64, distance: 3.7
click at [182, 62] on button "Чат заказа" at bounding box center [190, 58] width 35 height 14
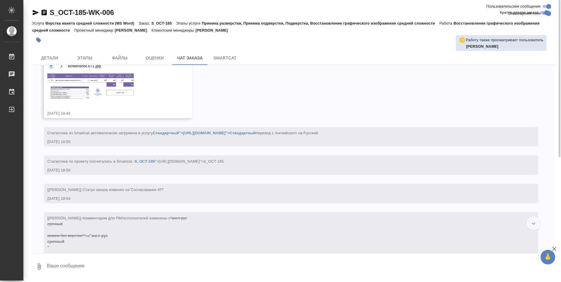
scroll to position [482, 0]
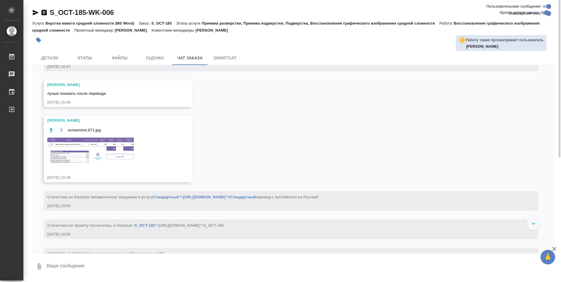
click at [109, 153] on img at bounding box center [91, 151] width 88 height 28
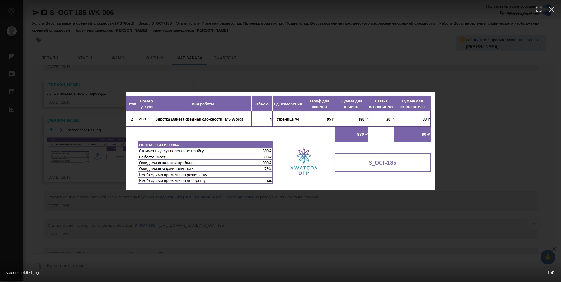
click at [36, 120] on div "screenshot.671.jpg 1 of 1" at bounding box center [280, 141] width 561 height 282
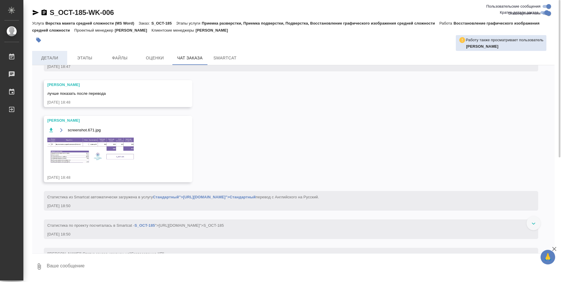
click at [61, 57] on span "Детали" at bounding box center [50, 57] width 28 height 7
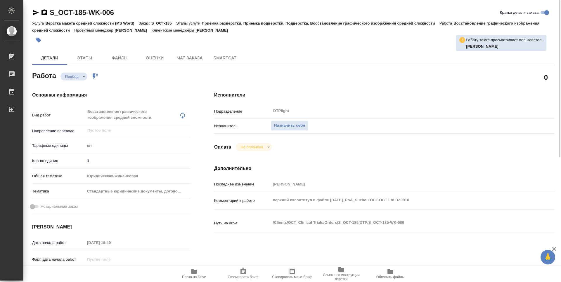
type textarea "x"
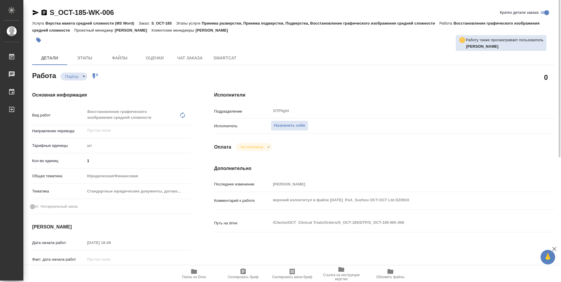
type textarea "x"
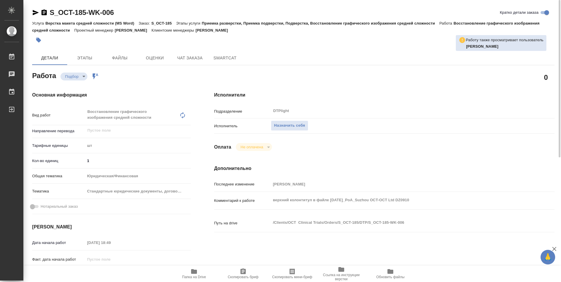
type textarea "x"
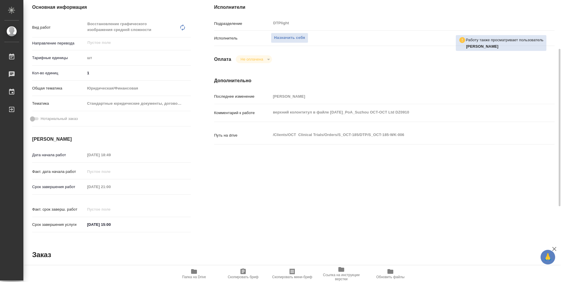
type textarea "x"
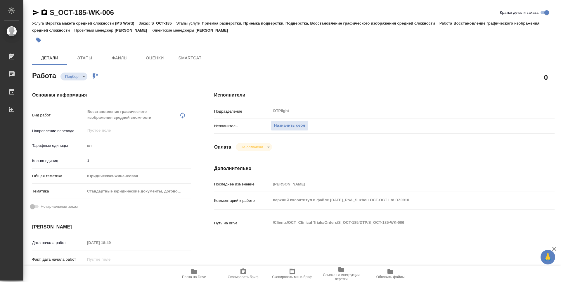
type textarea "x"
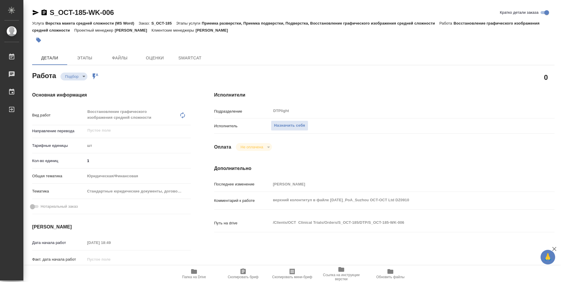
type textarea "x"
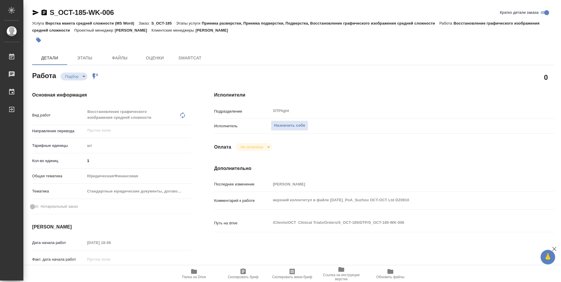
type textarea "x"
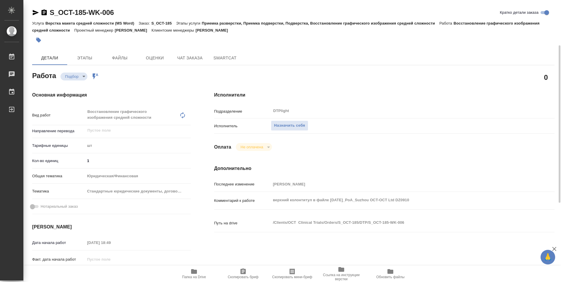
scroll to position [29, 0]
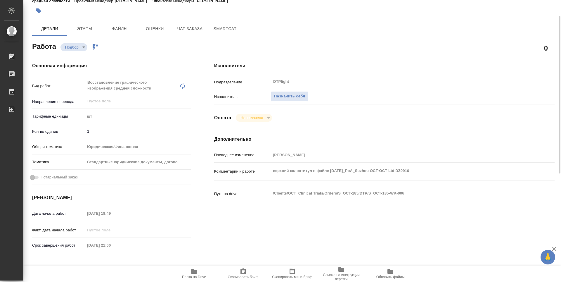
type textarea "x"
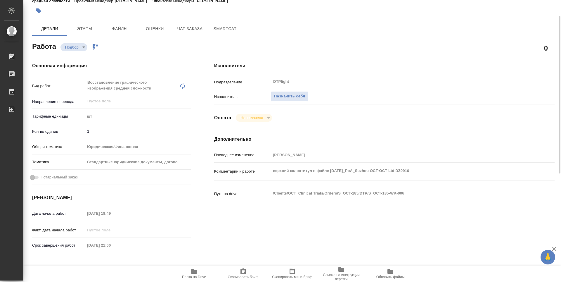
click at [199, 271] on span "Папка на Drive" at bounding box center [194, 273] width 42 height 11
type textarea "x"
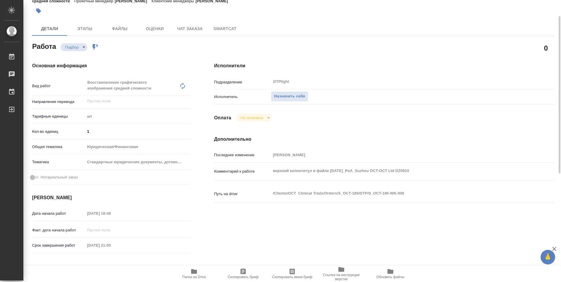
type textarea "x"
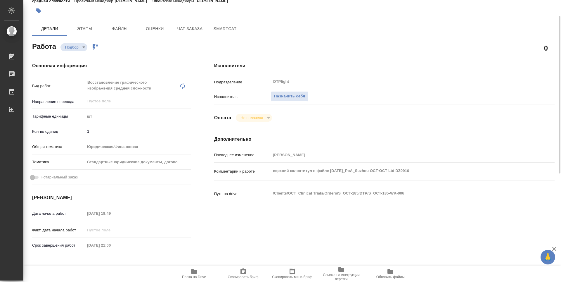
type textarea "x"
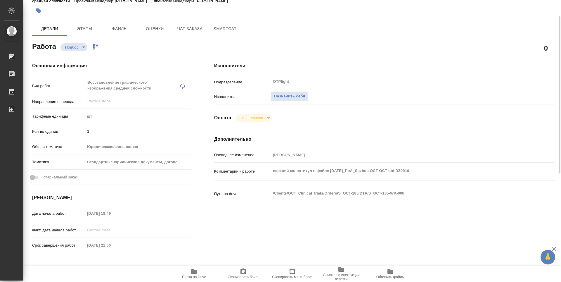
type textarea "x"
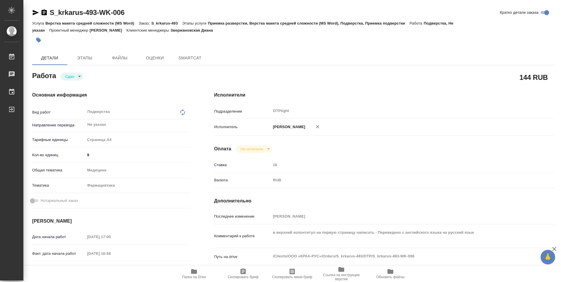
type textarea "x"
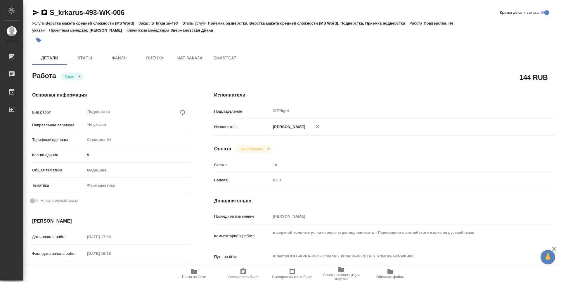
type textarea "x"
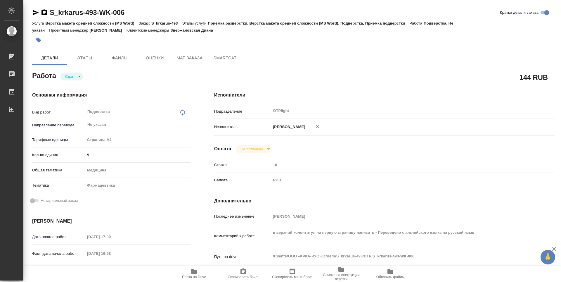
type textarea "x"
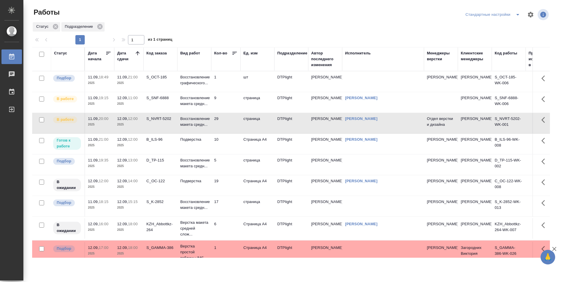
click at [237, 99] on td "9" at bounding box center [225, 102] width 29 height 20
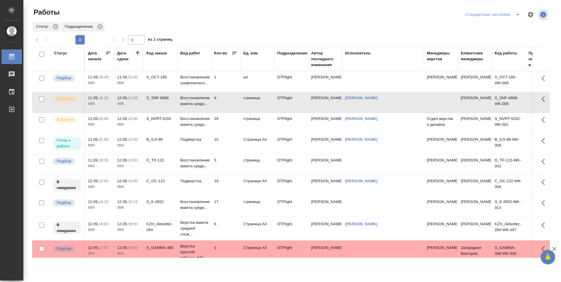
click at [237, 99] on td "9" at bounding box center [225, 102] width 29 height 20
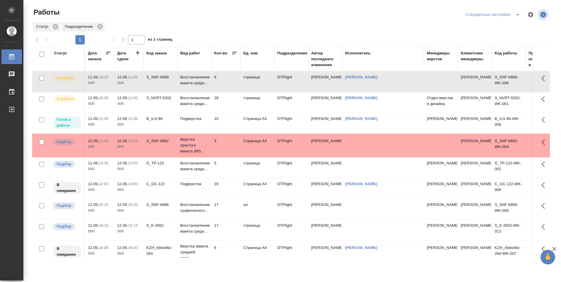
click at [225, 105] on td "29" at bounding box center [225, 102] width 29 height 20
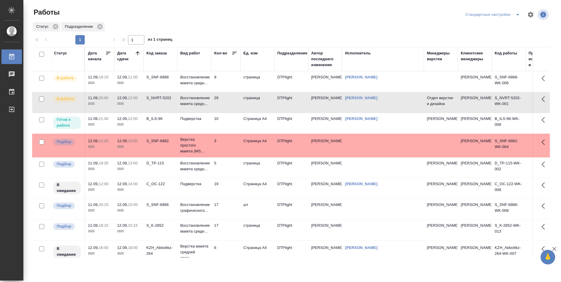
click at [228, 115] on td "10" at bounding box center [225, 123] width 29 height 20
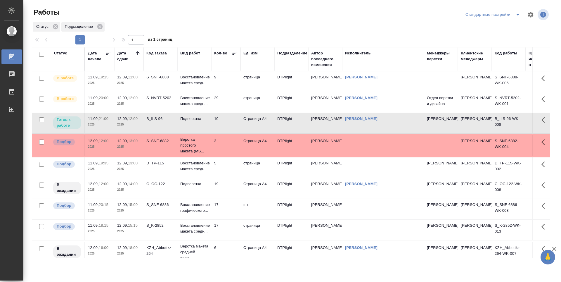
click at [226, 102] on td "29" at bounding box center [225, 102] width 29 height 20
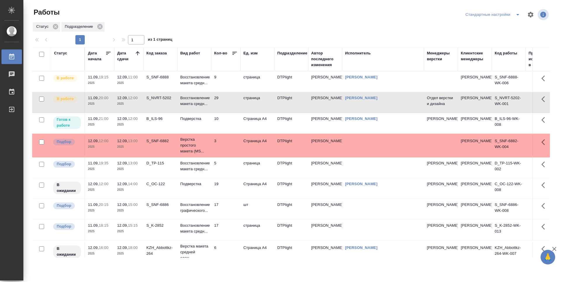
click at [232, 103] on td "29" at bounding box center [225, 102] width 29 height 20
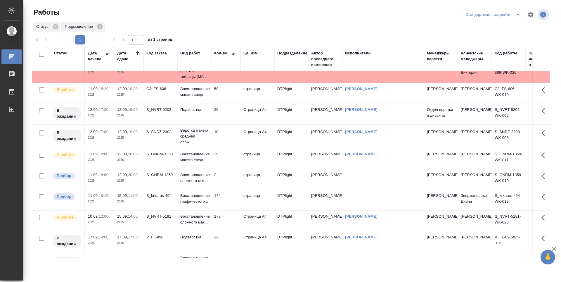
scroll to position [234, 0]
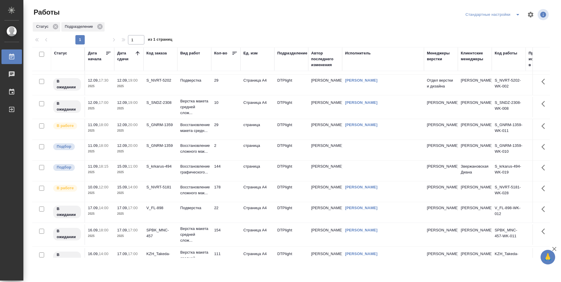
click at [233, 178] on td "144" at bounding box center [225, 171] width 29 height 20
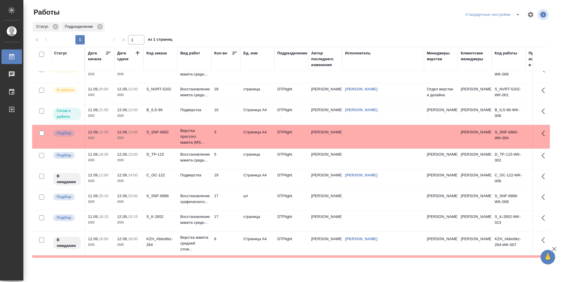
scroll to position [0, 0]
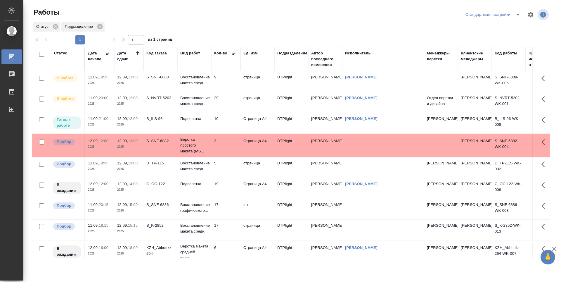
click at [224, 80] on td "9" at bounding box center [225, 81] width 29 height 20
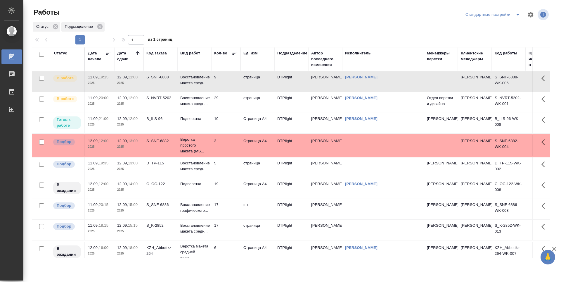
click at [224, 80] on td "9" at bounding box center [225, 81] width 29 height 20
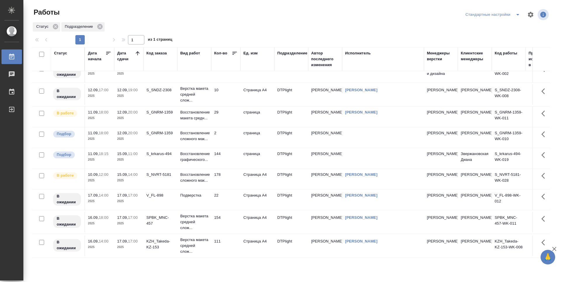
scroll to position [239, 0]
click at [285, 18] on div at bounding box center [293, 15] width 174 height 14
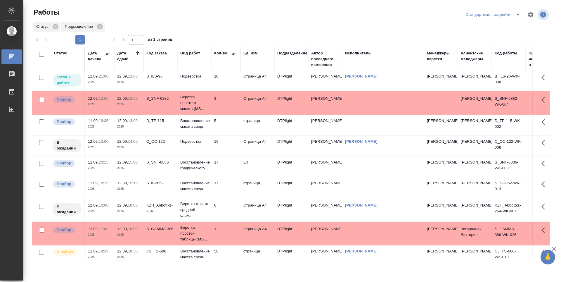
scroll to position [0, 0]
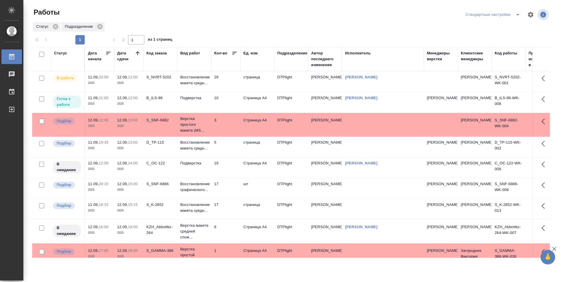
click at [223, 81] on td "29" at bounding box center [225, 81] width 29 height 20
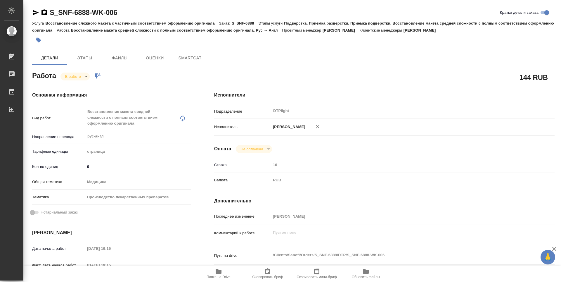
type textarea "x"
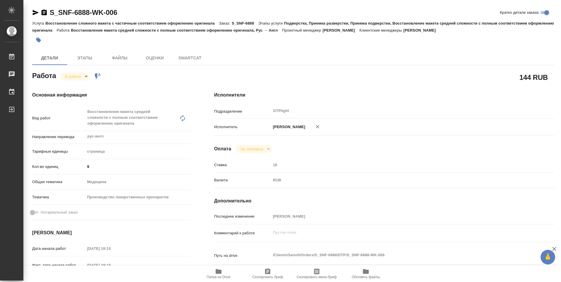
type textarea "x"
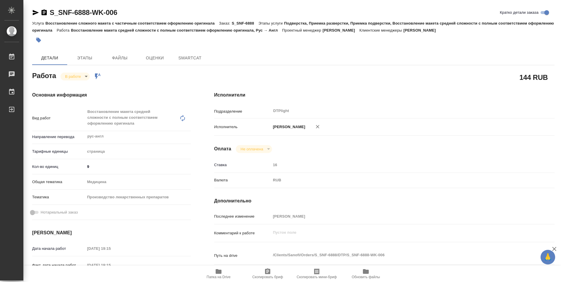
type textarea "x"
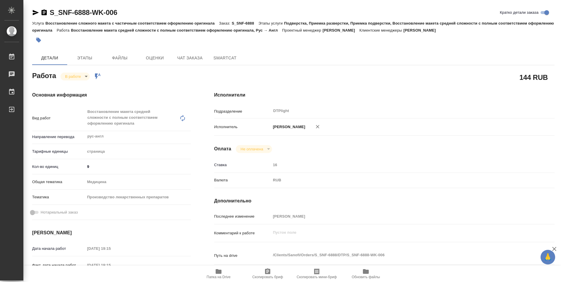
type textarea "x"
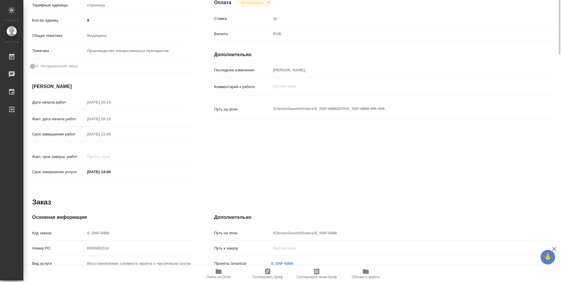
type textarea "x"
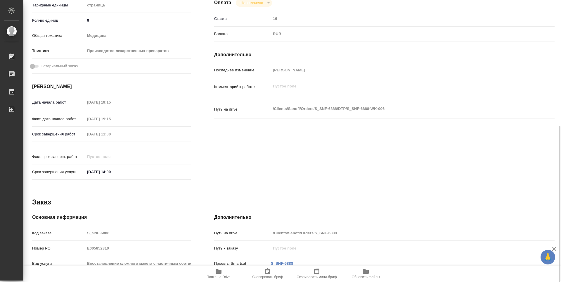
scroll to position [229, 0]
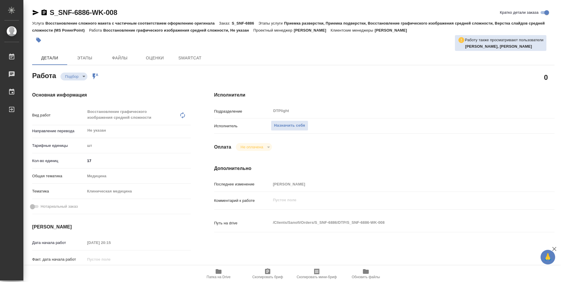
type textarea "x"
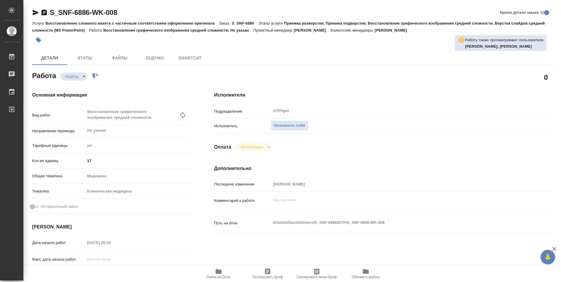
type textarea "x"
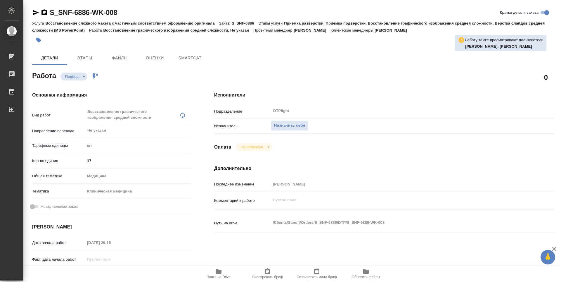
type textarea "x"
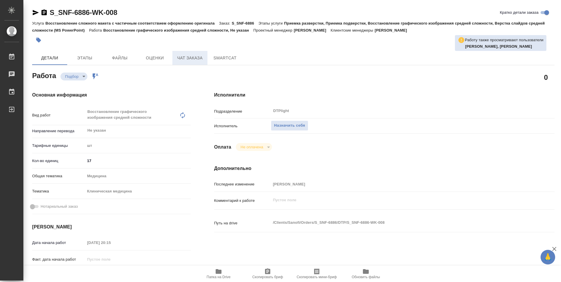
click at [190, 55] on span "Чат заказа" at bounding box center [190, 57] width 28 height 7
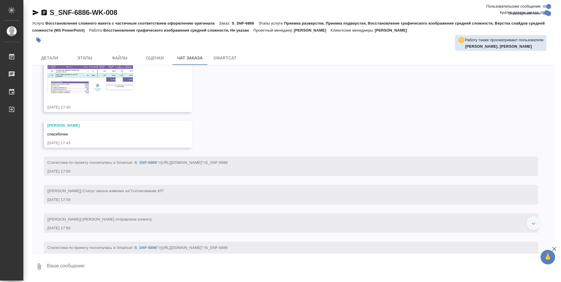
scroll to position [390, 0]
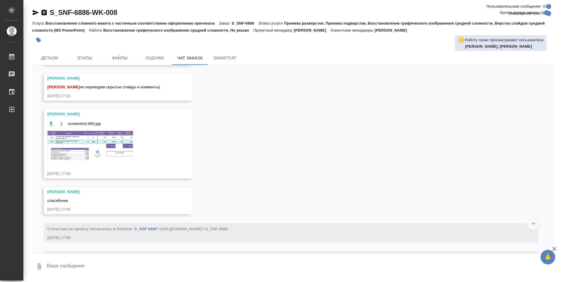
click at [112, 161] on img at bounding box center [91, 145] width 88 height 30
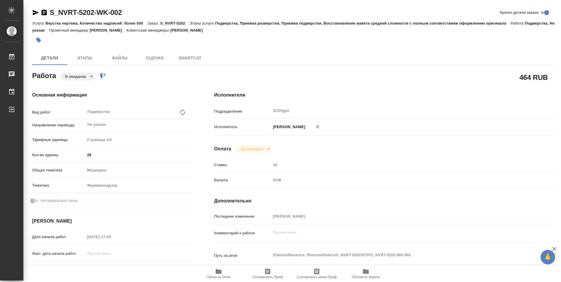
type textarea "x"
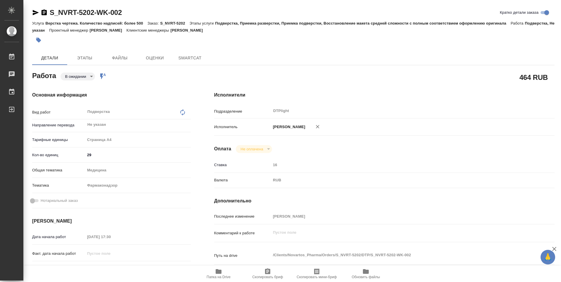
type textarea "x"
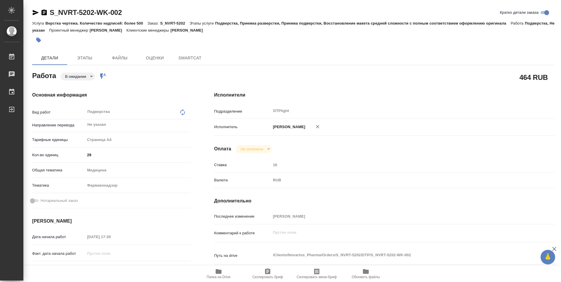
scroll to position [88, 0]
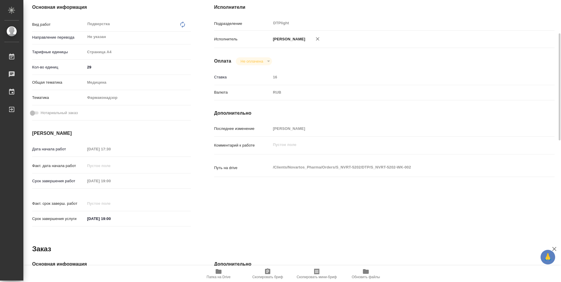
type textarea "x"
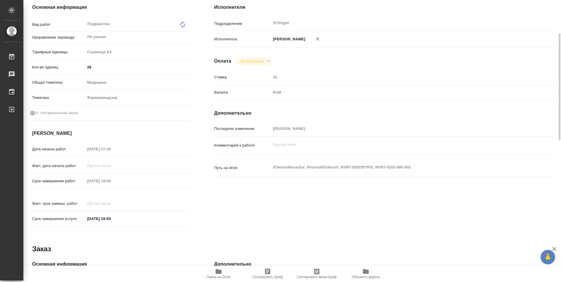
type textarea "x"
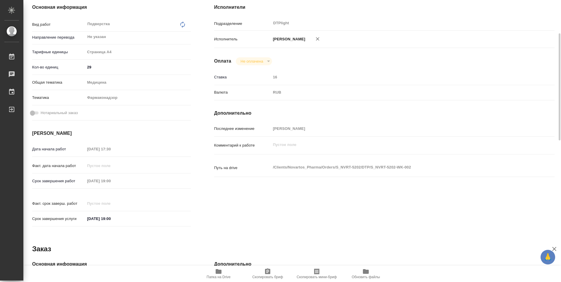
type textarea "x"
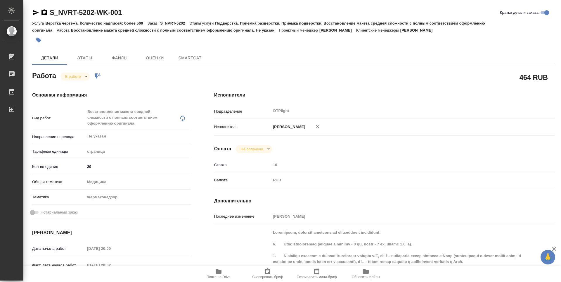
type textarea "x"
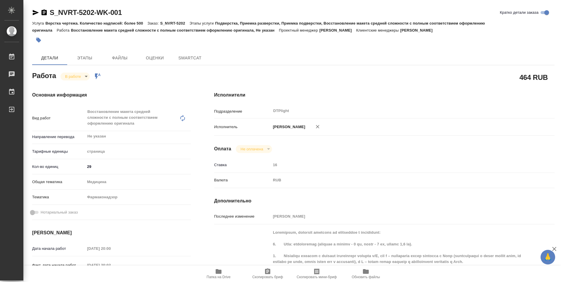
type textarea "x"
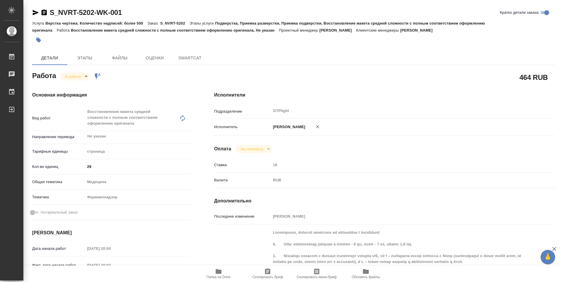
type textarea "x"
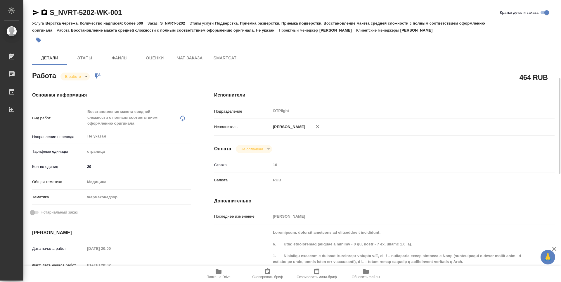
scroll to position [58, 0]
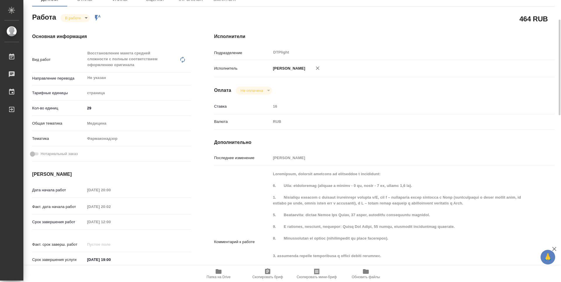
type textarea "x"
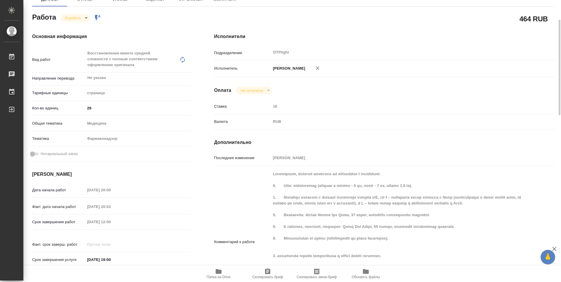
click at [226, 275] on span "Папка на Drive" at bounding box center [219, 277] width 24 height 4
type textarea "x"
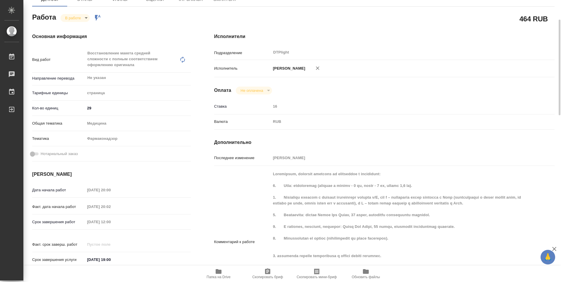
type textarea "x"
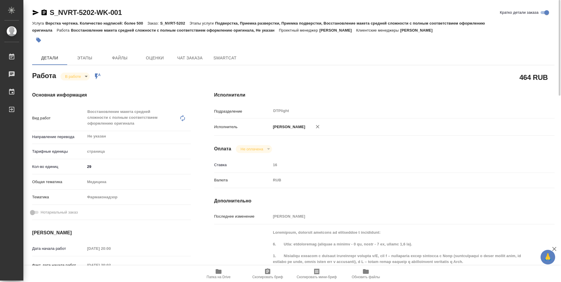
click at [44, 11] on icon "button" at bounding box center [44, 12] width 7 height 7
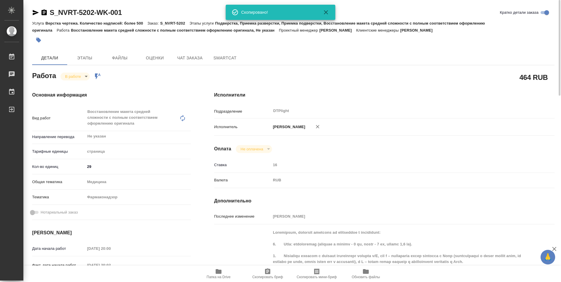
scroll to position [146, 0]
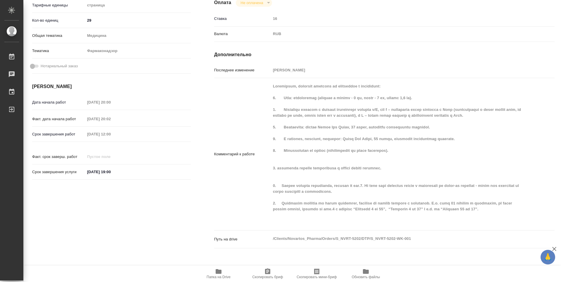
type textarea "x"
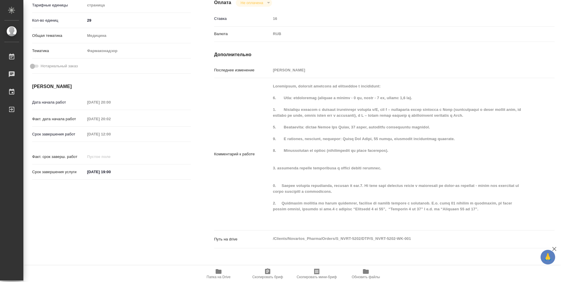
type textarea "x"
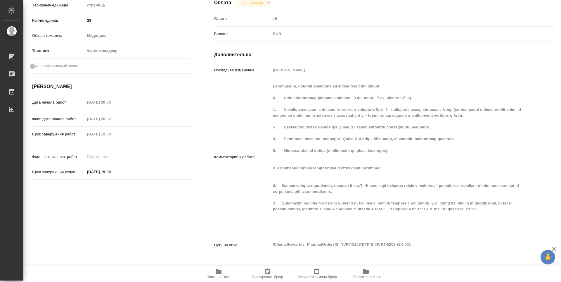
type textarea "x"
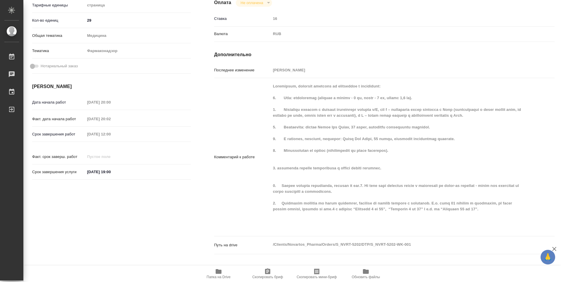
type textarea "x"
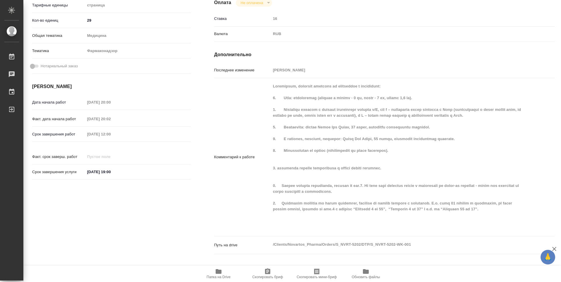
type textarea "x"
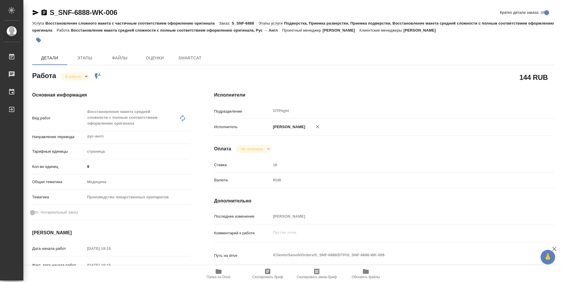
type textarea "x"
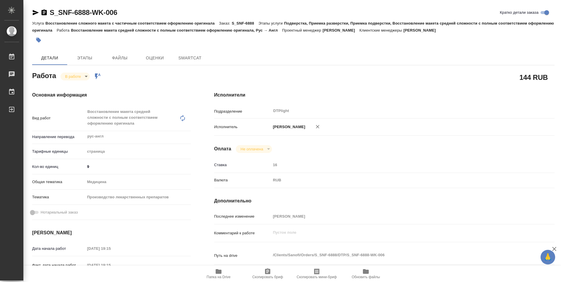
type textarea "x"
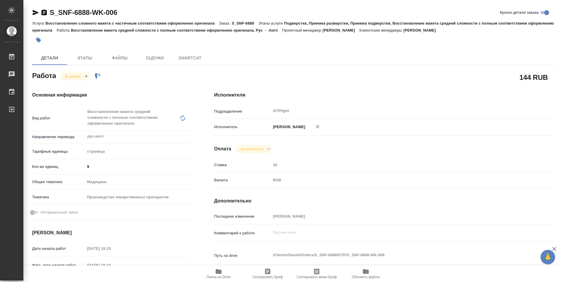
type textarea "x"
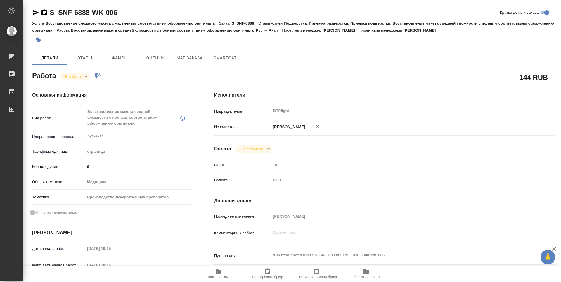
type textarea "x"
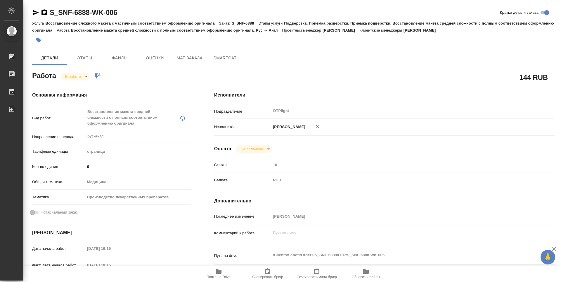
type textarea "x"
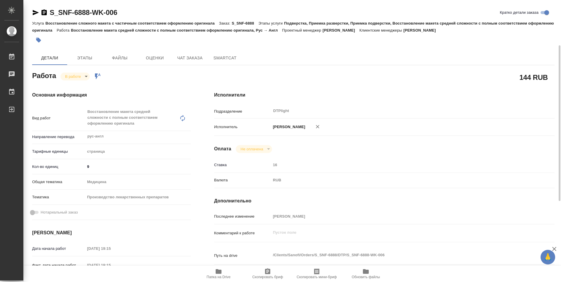
scroll to position [88, 0]
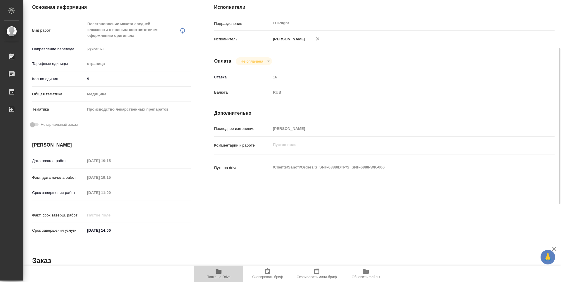
click at [218, 274] on icon "button" at bounding box center [218, 271] width 7 height 7
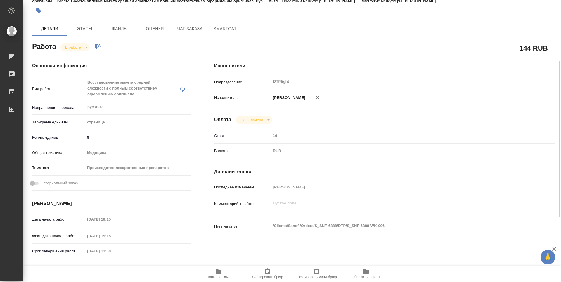
scroll to position [0, 0]
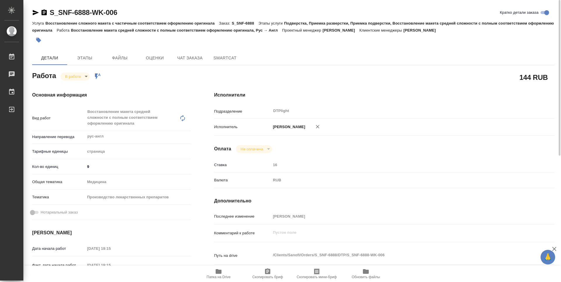
click at [86, 76] on body "🙏 .cls-1 fill:#fff; AWATERA Guselnikov Roman Работы 0 Чаты График Выйти S_SNF-6…" at bounding box center [280, 141] width 561 height 282
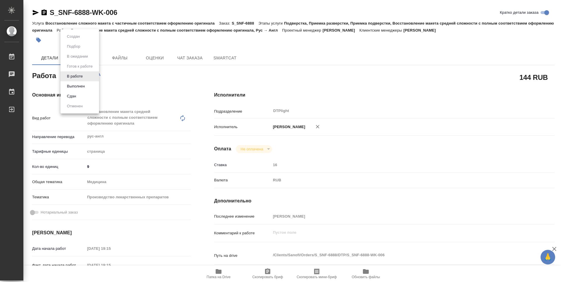
click at [79, 88] on button "Выполнен" at bounding box center [75, 86] width 21 height 6
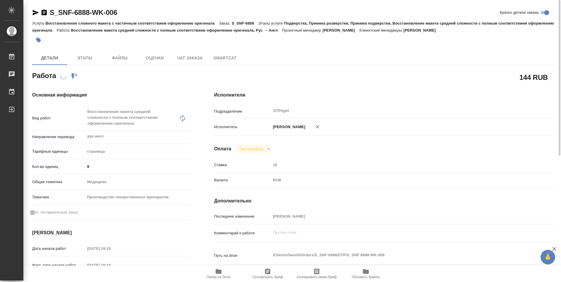
click at [44, 12] on icon "button" at bounding box center [44, 12] width 5 height 6
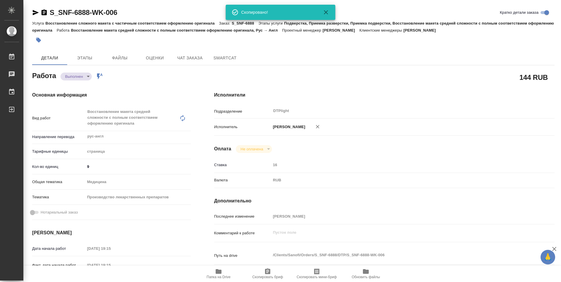
type textarea "x"
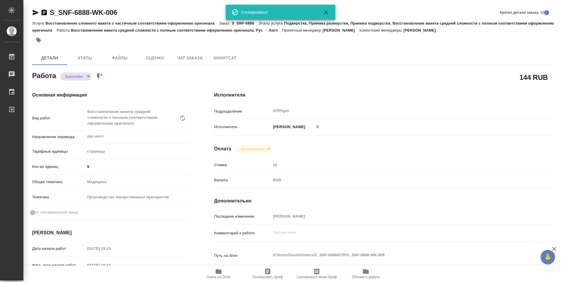
type textarea "x"
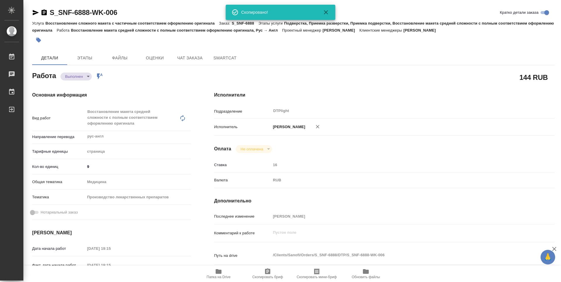
type textarea "x"
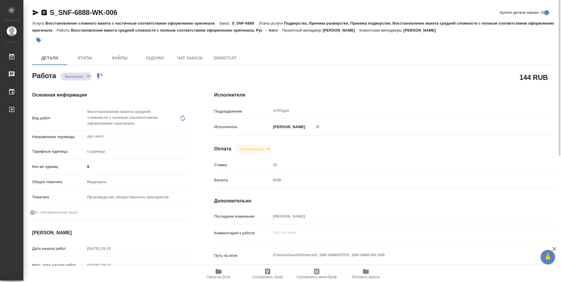
click at [87, 77] on body "🙏 .cls-1 fill:#fff; AWATERA Guselnikov Roman Работы 0 Чаты График Выйти S_SNF-6…" at bounding box center [280, 141] width 561 height 282
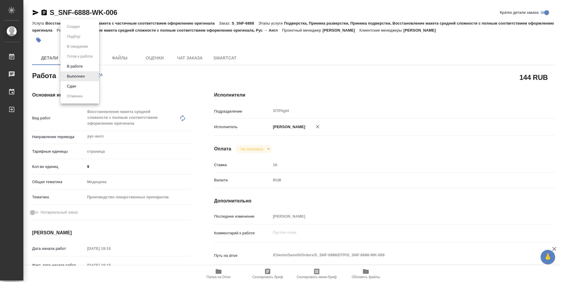
click at [78, 84] on li "Сдан" at bounding box center [80, 86] width 39 height 10
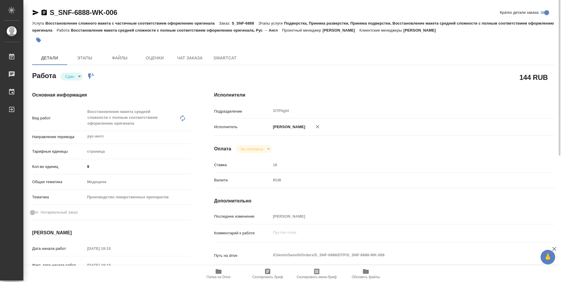
type textarea "x"
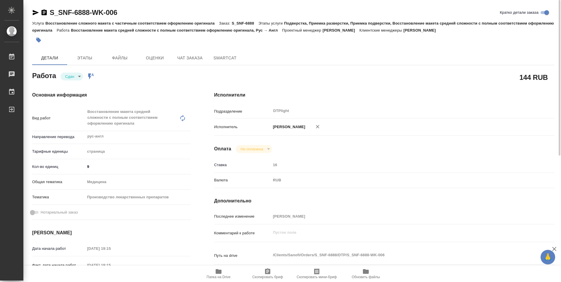
type textarea "x"
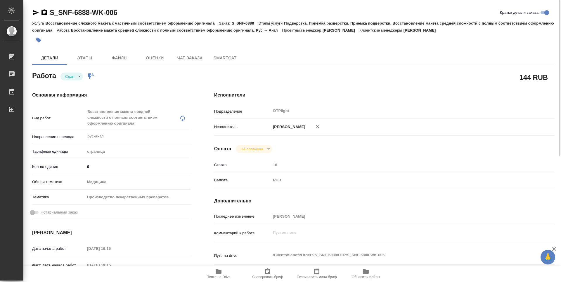
type textarea "x"
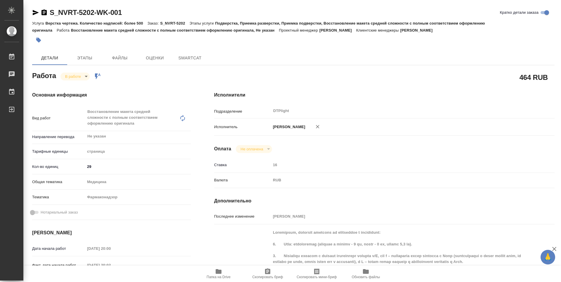
type textarea "x"
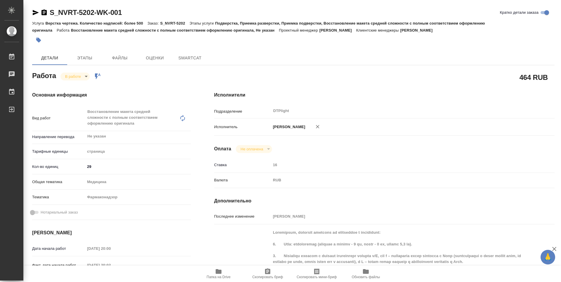
type textarea "x"
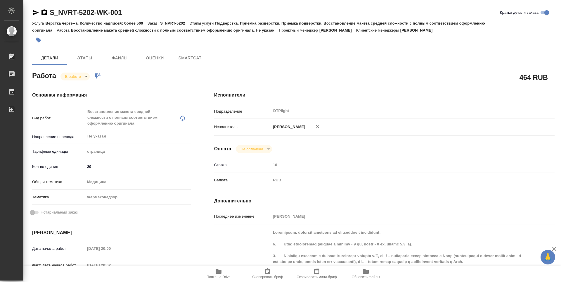
scroll to position [88, 0]
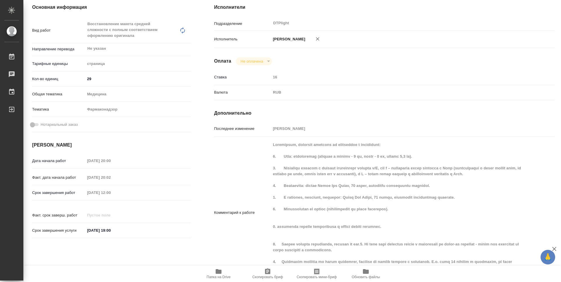
type textarea "x"
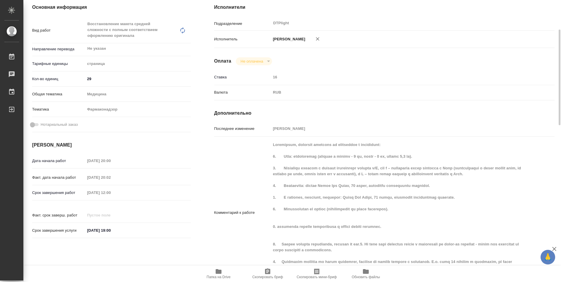
type textarea "x"
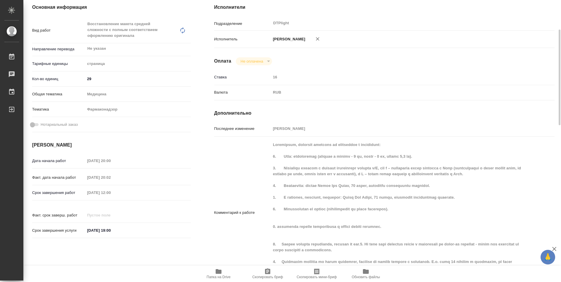
type textarea "x"
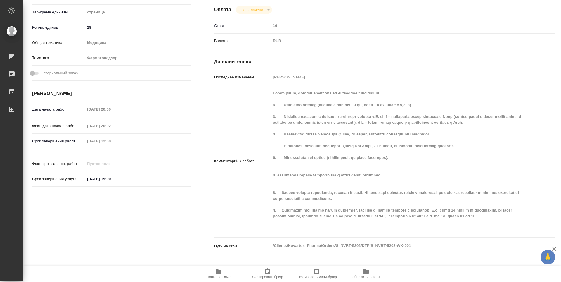
scroll to position [0, 0]
